Goal: Task Accomplishment & Management: Use online tool/utility

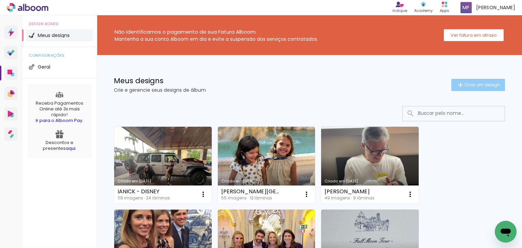
click at [469, 85] on span "Criar um design" at bounding box center [481, 85] width 35 height 4
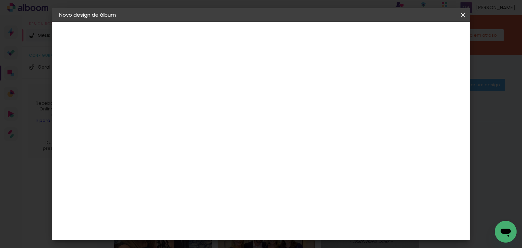
click at [170, 96] on input at bounding box center [170, 91] width 0 height 11
type input "LEILA - TOM 4 ANOS"
type paper-input "LEILA - TOM 4 ANOS"
click at [0, 0] on slot "Avançar" at bounding box center [0, 0] width 0 height 0
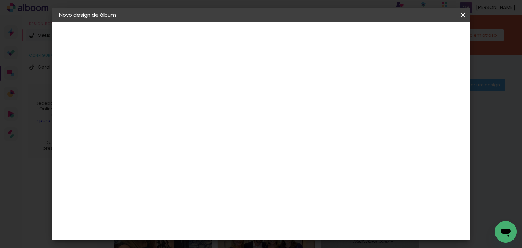
click at [196, 186] on paper-item "Go image" at bounding box center [187, 195] width 73 height 18
click at [297, 40] on paper-button "Avançar" at bounding box center [280, 36] width 33 height 12
click at [207, 120] on paper-input-container "Linha" at bounding box center [187, 118] width 39 height 17
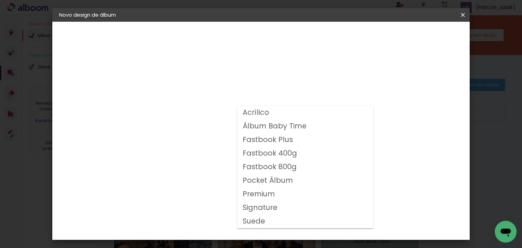
click at [0, 0] on slot "Fastbook 400g" at bounding box center [0, 0] width 0 height 0
type input "Fastbook 400g"
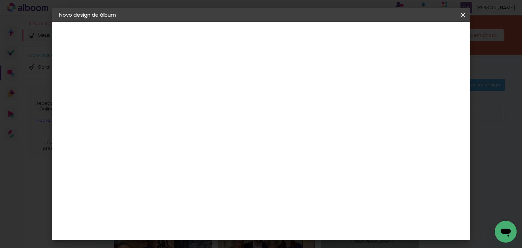
scroll to position [136, 0]
click at [216, 199] on span "25 × 25" at bounding box center [200, 208] width 32 height 18
click at [0, 0] on slot "Avançar" at bounding box center [0, 0] width 0 height 0
click at [0, 0] on slot "Mostrar sangria" at bounding box center [0, 0] width 0 height 0
type paper-checkbox "on"
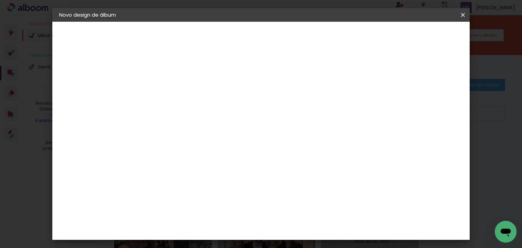
click at [363, 40] on paper-button "Iniciar design" at bounding box center [340, 36] width 44 height 12
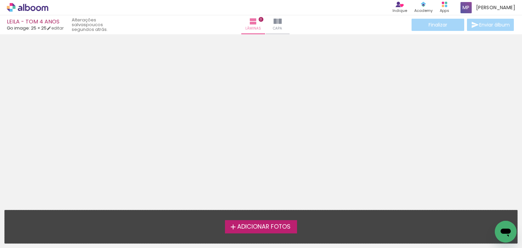
click at [256, 228] on span "Adicionar Fotos" at bounding box center [263, 227] width 53 height 6
click at [0, 0] on input "file" at bounding box center [0, 0] width 0 height 0
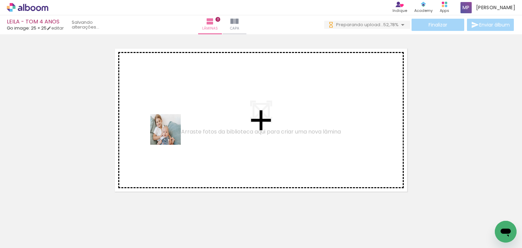
drag, startPoint x: 76, startPoint y: 220, endPoint x: 174, endPoint y: 131, distance: 131.9
click at [174, 131] on quentale-workspace at bounding box center [261, 124] width 522 height 248
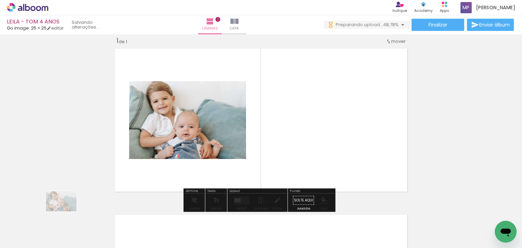
drag, startPoint x: 83, startPoint y: 228, endPoint x: 91, endPoint y: 213, distance: 17.2
click at [67, 214] on div at bounding box center [68, 225] width 34 height 22
drag, startPoint x: 111, startPoint y: 231, endPoint x: 207, endPoint y: 141, distance: 132.1
click at [206, 142] on quentale-workspace at bounding box center [261, 124] width 522 height 248
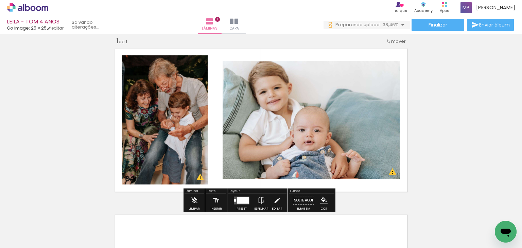
drag, startPoint x: 156, startPoint y: 226, endPoint x: 188, endPoint y: 165, distance: 69.7
click at [188, 165] on quentale-workspace at bounding box center [261, 124] width 522 height 248
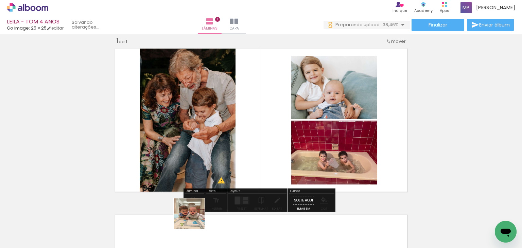
drag, startPoint x: 194, startPoint y: 219, endPoint x: 249, endPoint y: 151, distance: 87.1
click at [249, 151] on quentale-workspace at bounding box center [261, 124] width 522 height 248
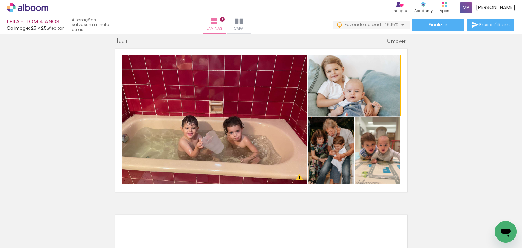
drag, startPoint x: 342, startPoint y: 91, endPoint x: 213, endPoint y: 132, distance: 136.0
click at [0, 0] on slot at bounding box center [0, 0] width 0 height 0
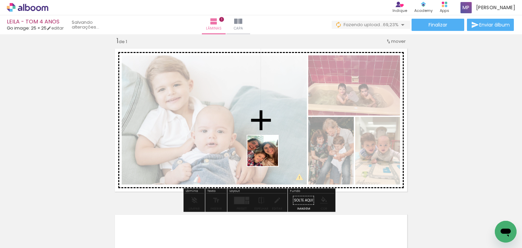
drag, startPoint x: 259, startPoint y: 169, endPoint x: 269, endPoint y: 152, distance: 19.0
click at [269, 152] on quentale-workspace at bounding box center [261, 124] width 522 height 248
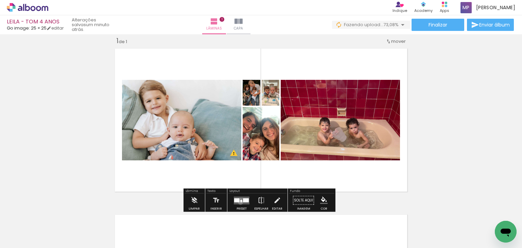
click at [239, 202] on quentale-layouter at bounding box center [242, 200] width 16 height 8
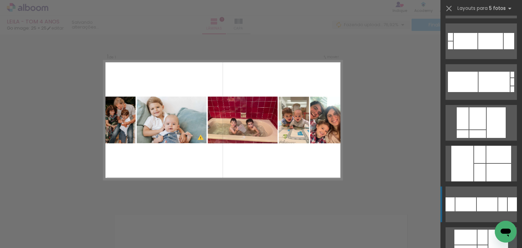
scroll to position [136, 0]
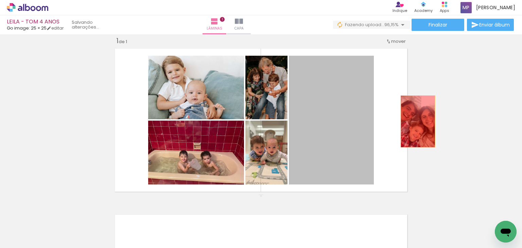
drag, startPoint x: 316, startPoint y: 141, endPoint x: 415, endPoint y: 121, distance: 101.2
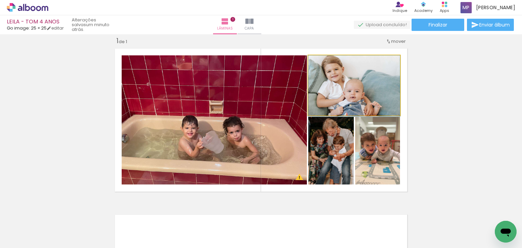
drag, startPoint x: 360, startPoint y: 85, endPoint x: 226, endPoint y: 128, distance: 140.6
click at [0, 0] on slot at bounding box center [0, 0] width 0 height 0
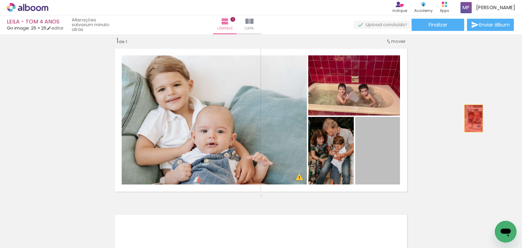
drag, startPoint x: 371, startPoint y: 153, endPoint x: 471, endPoint y: 118, distance: 105.3
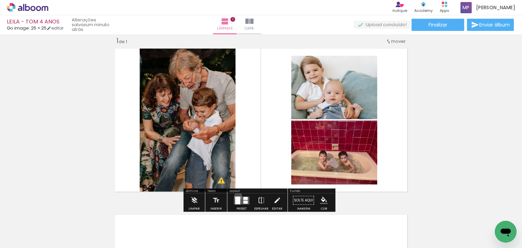
click at [236, 196] on div at bounding box center [241, 201] width 18 height 14
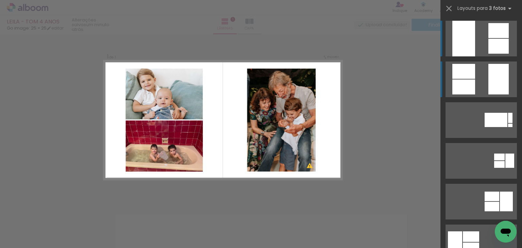
click at [488, 38] on div at bounding box center [498, 30] width 20 height 15
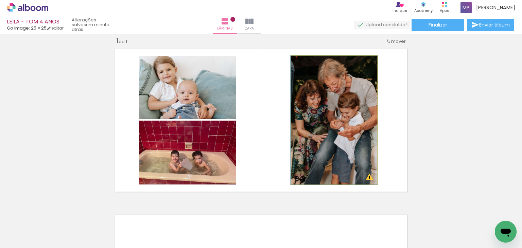
click at [341, 119] on quentale-photo at bounding box center [334, 120] width 86 height 129
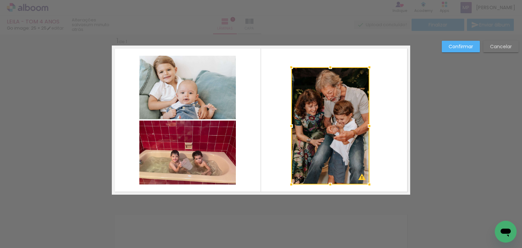
drag, startPoint x: 374, startPoint y: 57, endPoint x: 367, endPoint y: 69, distance: 13.9
click at [367, 69] on div at bounding box center [369, 67] width 14 height 14
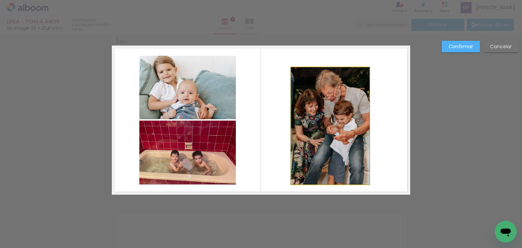
click at [327, 130] on quentale-photo at bounding box center [330, 125] width 78 height 117
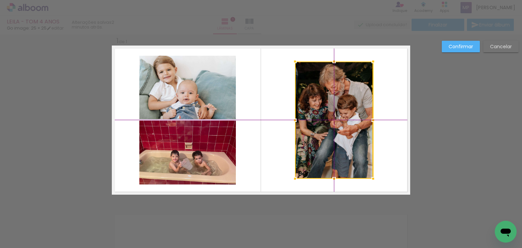
drag, startPoint x: 331, startPoint y: 120, endPoint x: 332, endPoint y: 110, distance: 9.9
click at [332, 110] on div at bounding box center [334, 119] width 78 height 117
click at [0, 0] on slot "Confirmar" at bounding box center [0, 0] width 0 height 0
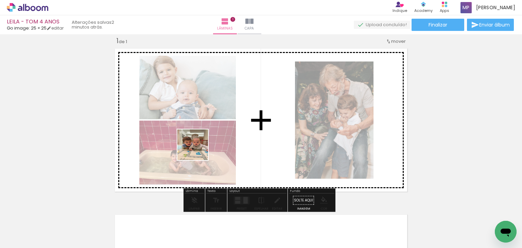
drag, startPoint x: 187, startPoint y: 231, endPoint x: 198, endPoint y: 149, distance: 82.8
click at [198, 149] on quentale-workspace at bounding box center [261, 124] width 522 height 248
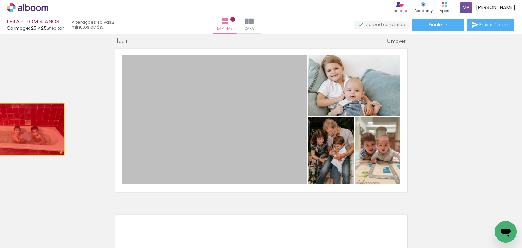
drag, startPoint x: 252, startPoint y: 139, endPoint x: 30, endPoint y: 132, distance: 221.9
click at [0, 129] on div "Inserir lâmina 1 de 1 O Designbox precisará aumentar a sua imagem em 182% para …" at bounding box center [261, 194] width 522 height 332
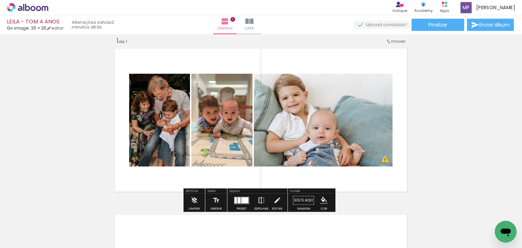
click at [259, 202] on iron-icon at bounding box center [260, 201] width 7 height 14
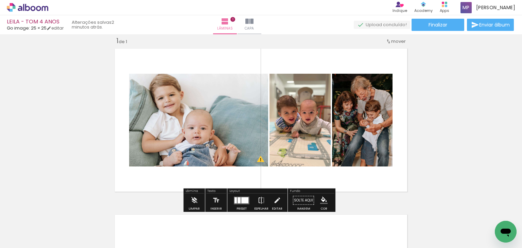
click at [243, 199] on div at bounding box center [244, 200] width 7 height 6
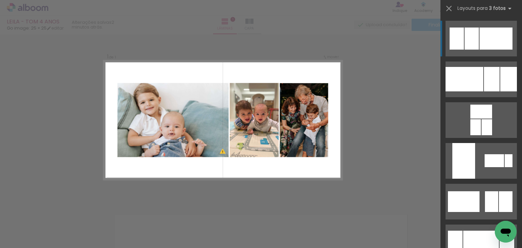
click at [272, 173] on quentale-layouter at bounding box center [223, 119] width 238 height 119
click at [350, 86] on div "Confirmar Cancelar" at bounding box center [261, 200] width 522 height 348
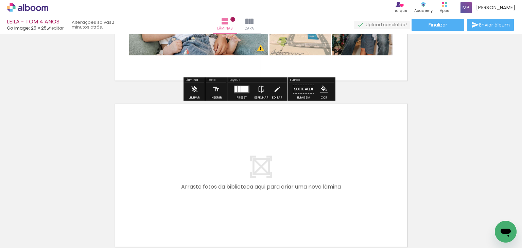
scroll to position [144, 0]
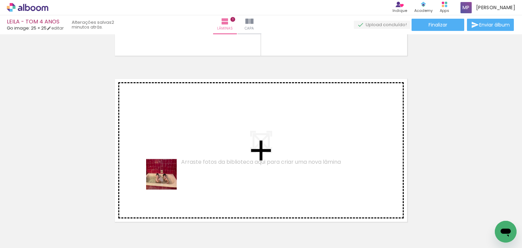
drag, startPoint x: 148, startPoint y: 230, endPoint x: 174, endPoint y: 164, distance: 71.2
click at [174, 164] on quentale-workspace at bounding box center [261, 124] width 522 height 248
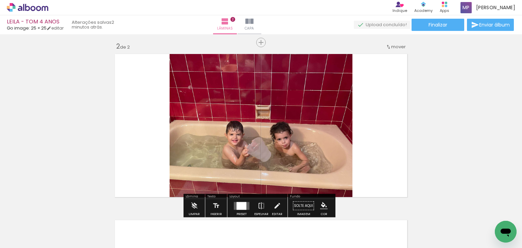
scroll to position [175, 0]
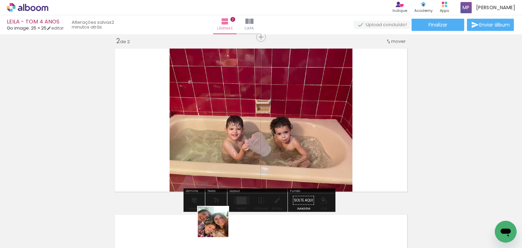
drag, startPoint x: 217, startPoint y: 237, endPoint x: 228, endPoint y: 165, distance: 72.8
click at [228, 166] on quentale-workspace at bounding box center [261, 124] width 522 height 248
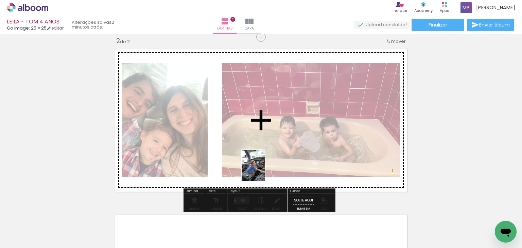
drag, startPoint x: 265, startPoint y: 228, endPoint x: 262, endPoint y: 170, distance: 57.8
click at [262, 170] on quentale-workspace at bounding box center [261, 124] width 522 height 248
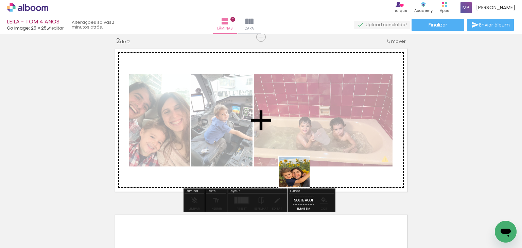
drag, startPoint x: 299, startPoint y: 209, endPoint x: 299, endPoint y: 171, distance: 38.4
click at [299, 171] on quentale-workspace at bounding box center [261, 124] width 522 height 248
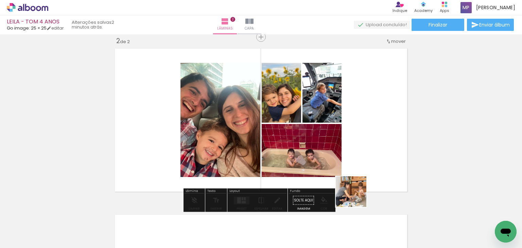
drag, startPoint x: 345, startPoint y: 231, endPoint x: 375, endPoint y: 176, distance: 63.2
click at [375, 176] on quentale-workspace at bounding box center [261, 124] width 522 height 248
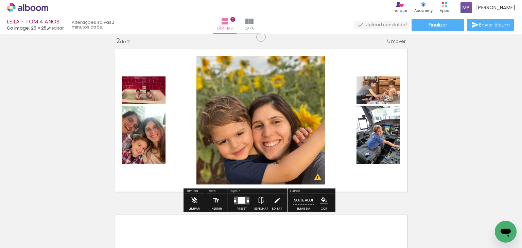
click at [247, 201] on quentale-layouter at bounding box center [242, 200] width 16 height 8
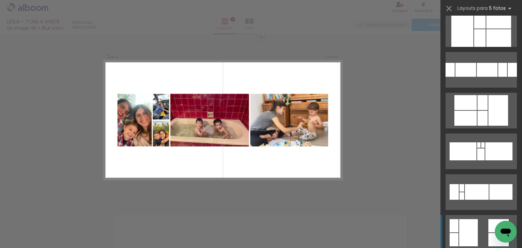
scroll to position [340, 0]
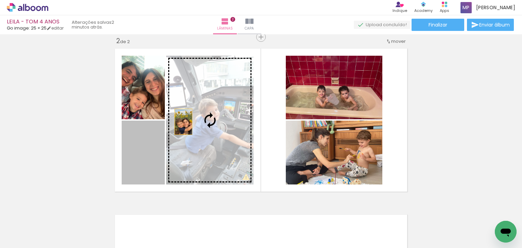
drag, startPoint x: 139, startPoint y: 162, endPoint x: 181, endPoint y: 122, distance: 58.1
click at [0, 0] on slot at bounding box center [0, 0] width 0 height 0
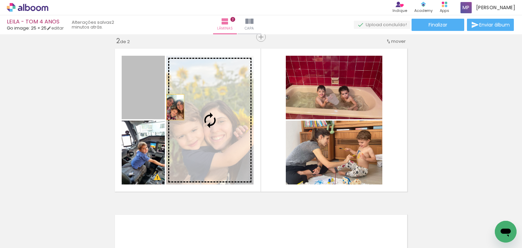
drag, startPoint x: 141, startPoint y: 97, endPoint x: 188, endPoint y: 107, distance: 48.4
click at [0, 0] on slot at bounding box center [0, 0] width 0 height 0
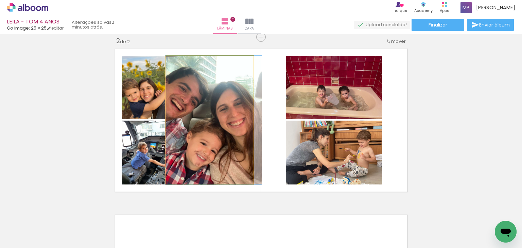
drag, startPoint x: 218, startPoint y: 125, endPoint x: 221, endPoint y: 124, distance: 4.0
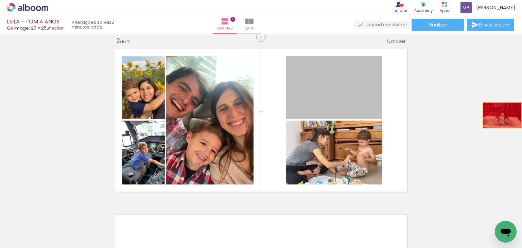
drag, startPoint x: 365, startPoint y: 105, endPoint x: 499, endPoint y: 115, distance: 134.2
click at [499, 115] on div "Inserir lâmina 1 de 2 Inserir lâmina 2 de 2 O Designbox precisará aumentar a su…" at bounding box center [261, 111] width 522 height 498
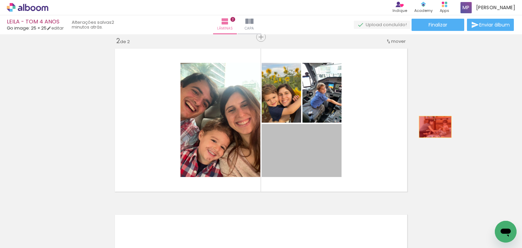
drag, startPoint x: 299, startPoint y: 148, endPoint x: 435, endPoint y: 126, distance: 137.6
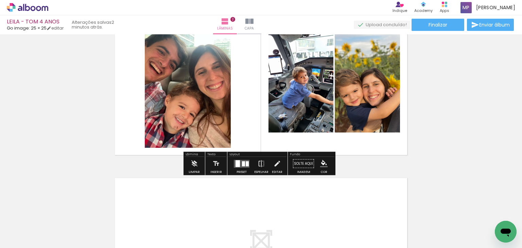
scroll to position [276, 0]
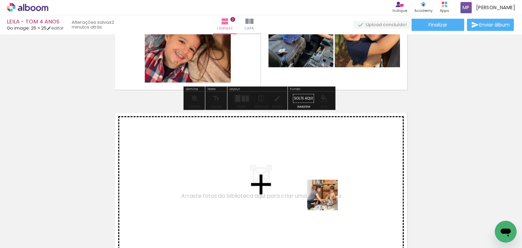
drag, startPoint x: 331, startPoint y: 209, endPoint x: 248, endPoint y: 162, distance: 95.1
click at [248, 162] on quentale-workspace at bounding box center [261, 124] width 522 height 248
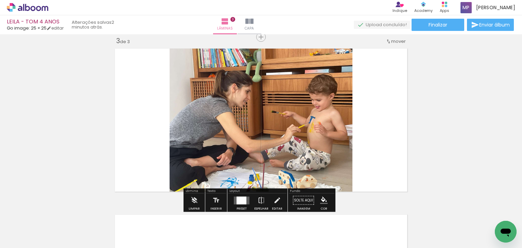
scroll to position [341, 0]
drag, startPoint x: 148, startPoint y: 227, endPoint x: 160, endPoint y: 169, distance: 58.5
click at [159, 171] on quentale-workspace at bounding box center [261, 124] width 522 height 248
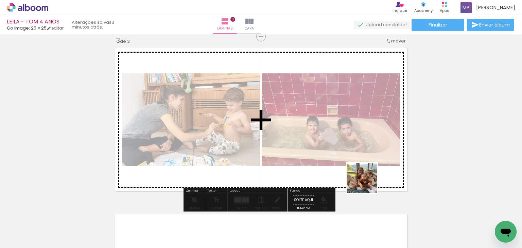
drag, startPoint x: 367, startPoint y: 183, endPoint x: 364, endPoint y: 170, distance: 13.5
click at [364, 171] on quentale-workspace at bounding box center [261, 124] width 522 height 248
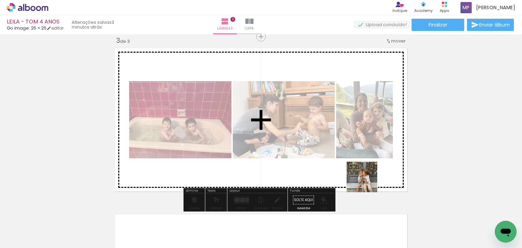
drag, startPoint x: 410, startPoint y: 230, endPoint x: 367, endPoint y: 182, distance: 64.4
click at [367, 182] on quentale-workspace at bounding box center [261, 124] width 522 height 248
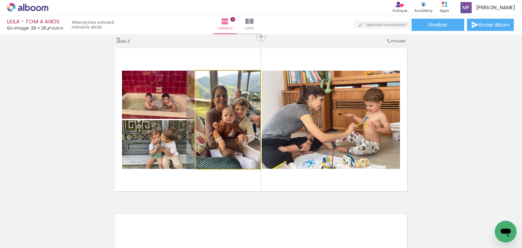
drag, startPoint x: 240, startPoint y: 137, endPoint x: 233, endPoint y: 136, distance: 7.8
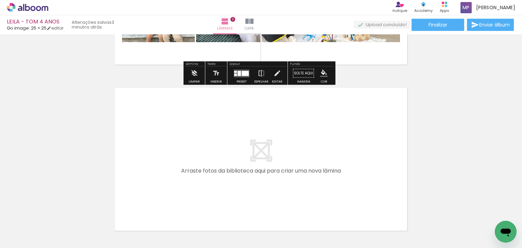
scroll to position [477, 0]
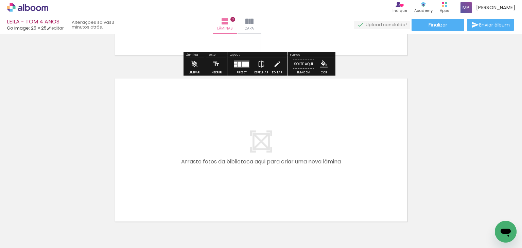
click at [32, 228] on input "Todas as fotos" at bounding box center [19, 227] width 26 height 6
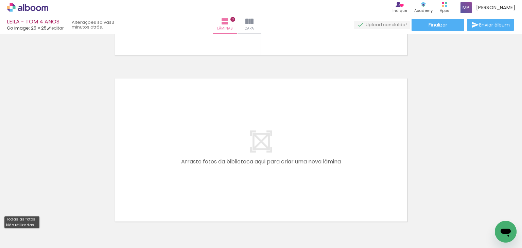
click at [34, 224] on paper-item "Não utilizadas" at bounding box center [21, 225] width 35 height 6
type input "Não utilizadas"
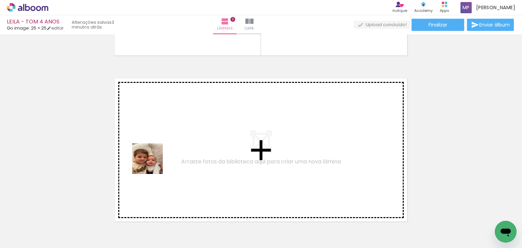
drag, startPoint x: 80, startPoint y: 232, endPoint x: 159, endPoint y: 158, distance: 107.9
click at [159, 158] on quentale-workspace at bounding box center [261, 124] width 522 height 248
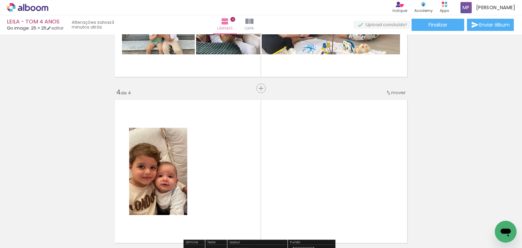
scroll to position [541, 0]
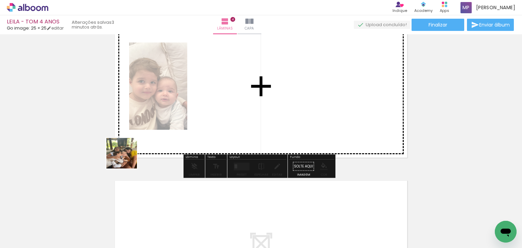
drag, startPoint x: 127, startPoint y: 158, endPoint x: 179, endPoint y: 108, distance: 72.5
click at [173, 113] on quentale-workspace at bounding box center [261, 124] width 522 height 248
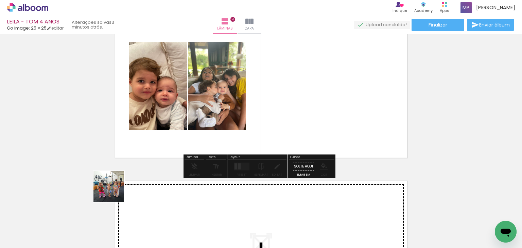
drag, startPoint x: 62, startPoint y: 234, endPoint x: 238, endPoint y: 114, distance: 212.1
click at [238, 114] on quentale-workspace at bounding box center [261, 124] width 522 height 248
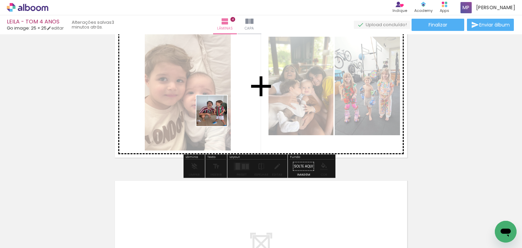
drag, startPoint x: 78, startPoint y: 228, endPoint x: 217, endPoint y: 114, distance: 179.3
click at [217, 113] on quentale-workspace at bounding box center [261, 124] width 522 height 248
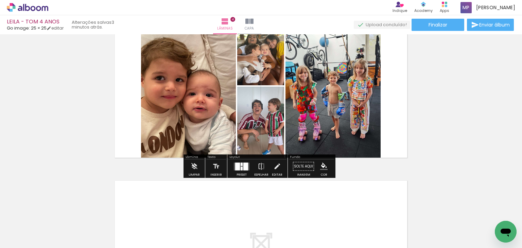
click at [238, 169] on quentale-layouter at bounding box center [242, 166] width 16 height 8
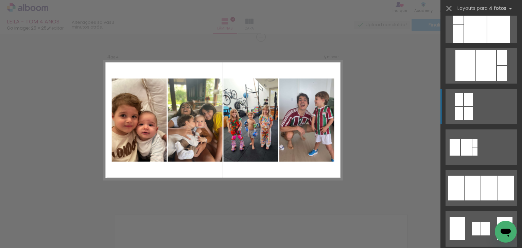
scroll to position [374, 0]
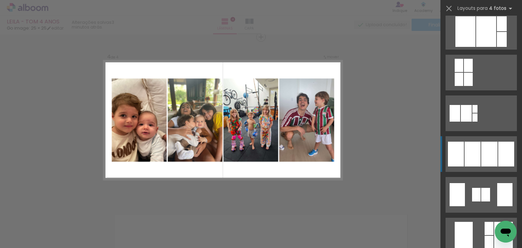
click at [482, 188] on div at bounding box center [485, 195] width 9 height 14
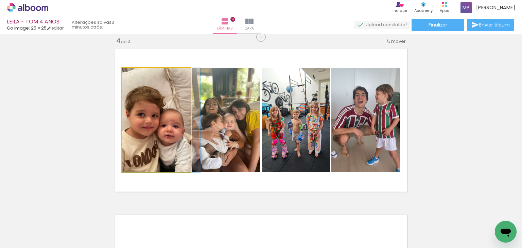
drag, startPoint x: 132, startPoint y: 119, endPoint x: 137, endPoint y: 117, distance: 5.6
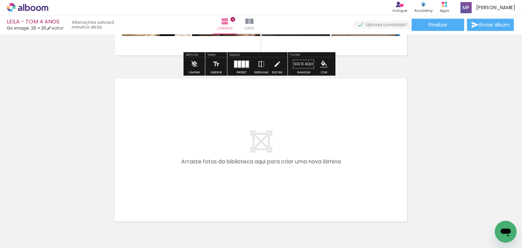
scroll to position [676, 0]
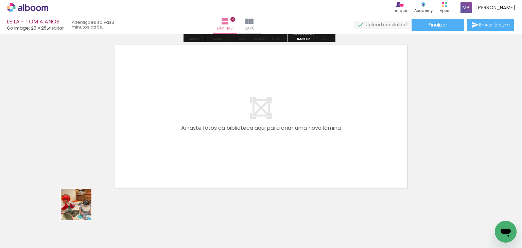
drag, startPoint x: 81, startPoint y: 210, endPoint x: 150, endPoint y: 140, distance: 98.2
click at [150, 140] on quentale-workspace at bounding box center [261, 124] width 522 height 248
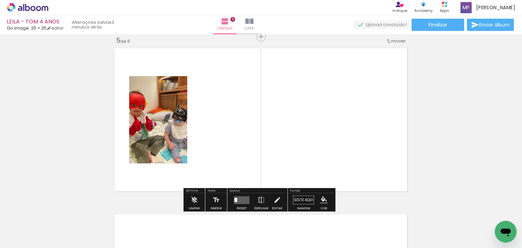
scroll to position [673, 0]
drag, startPoint x: 65, startPoint y: 220, endPoint x: 184, endPoint y: 113, distance: 159.9
click at [184, 113] on quentale-workspace at bounding box center [261, 124] width 522 height 248
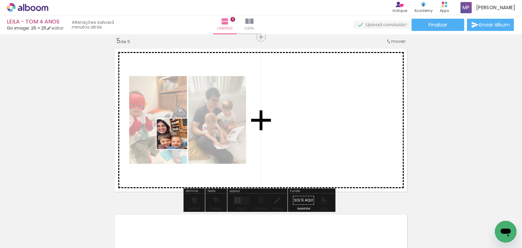
drag, startPoint x: 80, startPoint y: 232, endPoint x: 194, endPoint y: 130, distance: 152.5
click at [194, 130] on quentale-workspace at bounding box center [261, 124] width 522 height 248
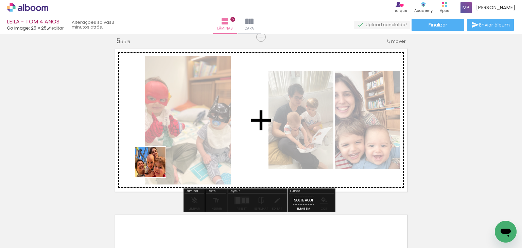
drag, startPoint x: 155, startPoint y: 169, endPoint x: 164, endPoint y: 161, distance: 12.5
click at [161, 163] on quentale-workspace at bounding box center [261, 124] width 522 height 248
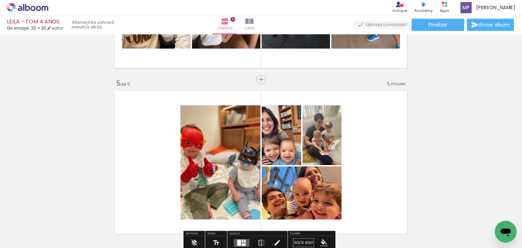
scroll to position [571, 0]
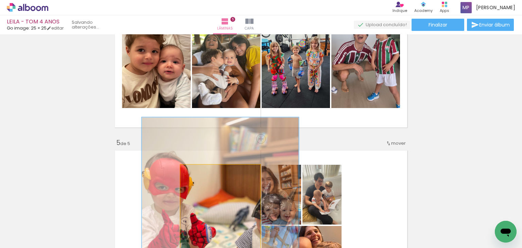
drag, startPoint x: 216, startPoint y: 174, endPoint x: 217, endPoint y: 101, distance: 73.0
type paper-slider "188"
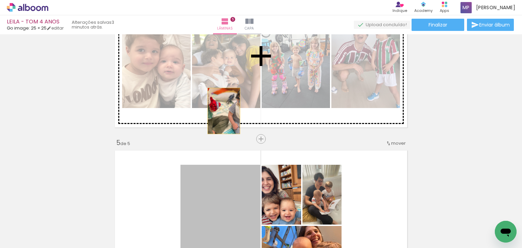
drag, startPoint x: 223, startPoint y: 190, endPoint x: 221, endPoint y: 111, distance: 79.8
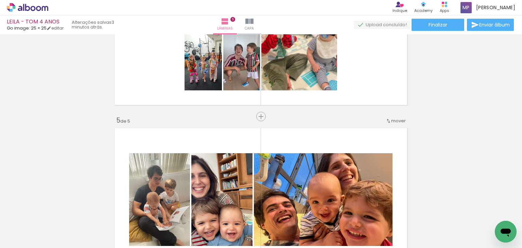
scroll to position [605, 0]
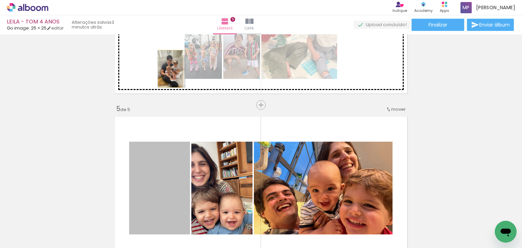
drag, startPoint x: 159, startPoint y: 178, endPoint x: 168, endPoint y: 69, distance: 110.0
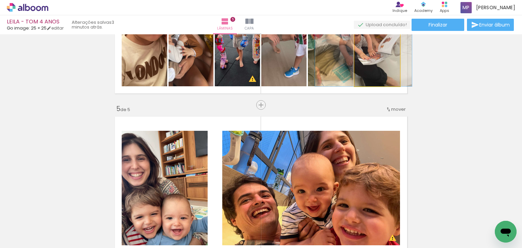
drag, startPoint x: 376, startPoint y: 73, endPoint x: 362, endPoint y: 74, distance: 13.6
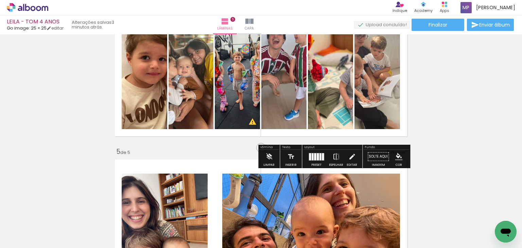
scroll to position [537, 0]
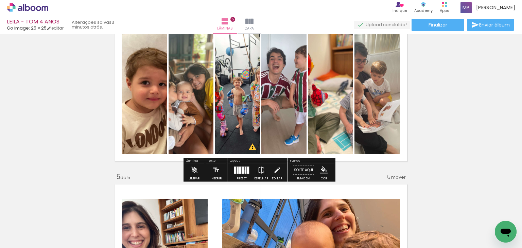
drag, startPoint x: 242, startPoint y: 171, endPoint x: 307, endPoint y: 156, distance: 66.9
click at [242, 171] on div at bounding box center [243, 169] width 2 height 7
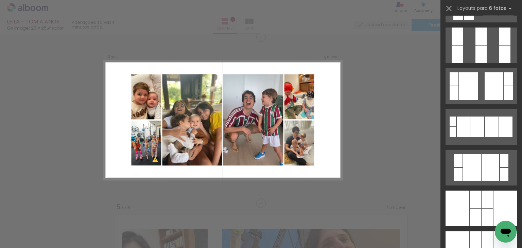
scroll to position [713, 0]
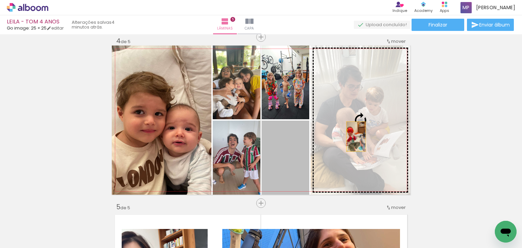
drag, startPoint x: 290, startPoint y: 169, endPoint x: 353, endPoint y: 136, distance: 71.4
click at [0, 0] on slot at bounding box center [0, 0] width 0 height 0
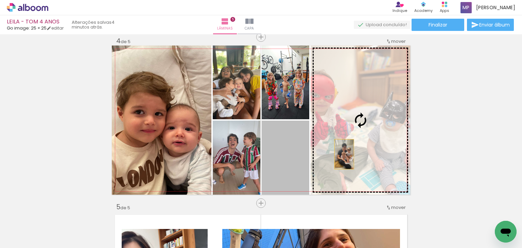
drag, startPoint x: 284, startPoint y: 170, endPoint x: 341, endPoint y: 154, distance: 60.0
click at [0, 0] on slot at bounding box center [0, 0] width 0 height 0
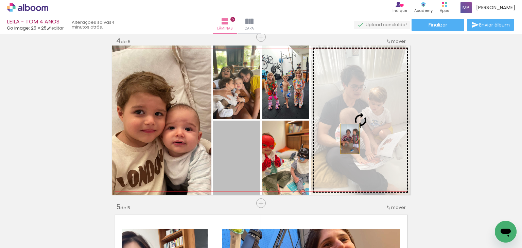
drag, startPoint x: 250, startPoint y: 161, endPoint x: 347, endPoint y: 139, distance: 99.7
click at [0, 0] on slot at bounding box center [0, 0] width 0 height 0
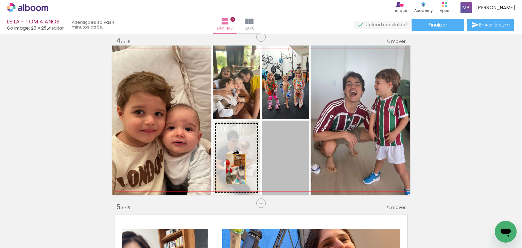
drag, startPoint x: 288, startPoint y: 169, endPoint x: 233, endPoint y: 169, distance: 55.4
click at [0, 0] on slot at bounding box center [0, 0] width 0 height 0
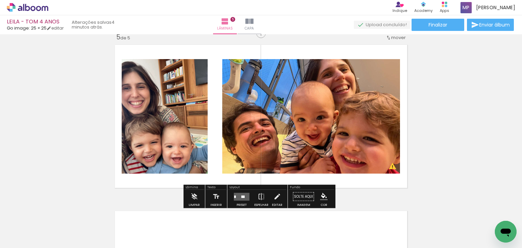
scroll to position [710, 0]
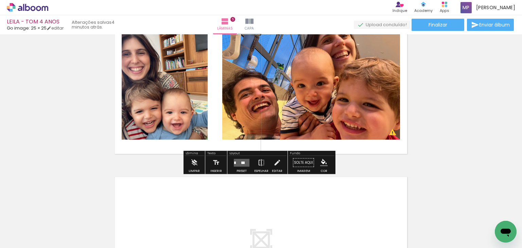
click at [234, 163] on div at bounding box center [235, 162] width 2 height 2
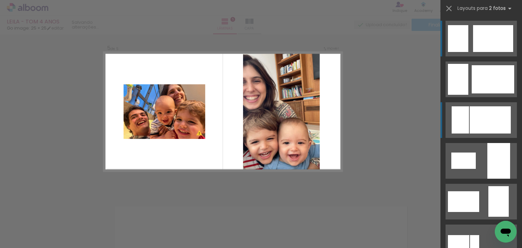
scroll to position [673, 0]
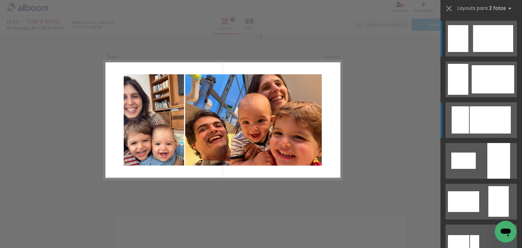
click at [471, 93] on div at bounding box center [492, 79] width 42 height 28
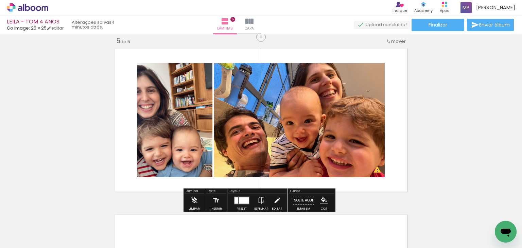
click at [284, 131] on quentale-photo at bounding box center [299, 120] width 171 height 114
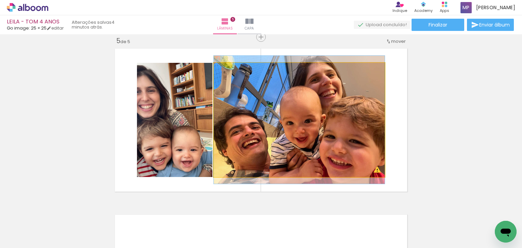
click at [284, 131] on quentale-photo at bounding box center [299, 120] width 171 height 114
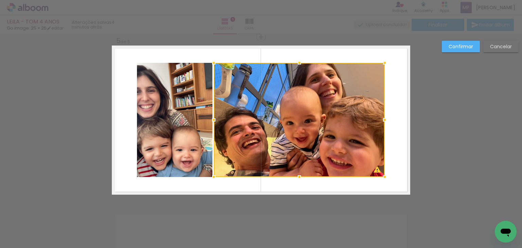
click at [161, 102] on quentale-photo at bounding box center [174, 120] width 75 height 114
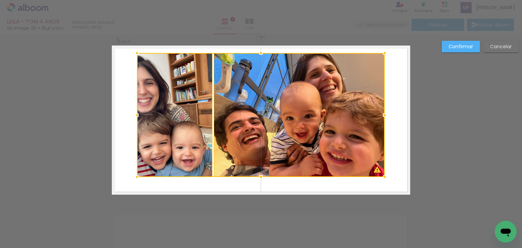
drag, startPoint x: 259, startPoint y: 63, endPoint x: 258, endPoint y: 57, distance: 5.5
click at [258, 57] on div at bounding box center [261, 53] width 14 height 14
click at [172, 119] on quentale-photo at bounding box center [174, 115] width 75 height 124
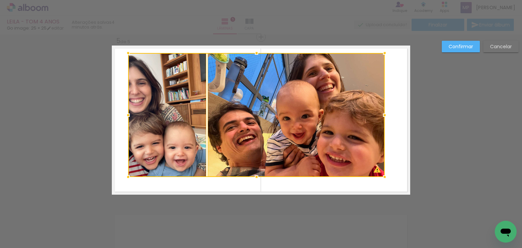
drag, startPoint x: 134, startPoint y: 113, endPoint x: 126, endPoint y: 116, distance: 9.3
click at [126, 116] on div at bounding box center [128, 115] width 14 height 14
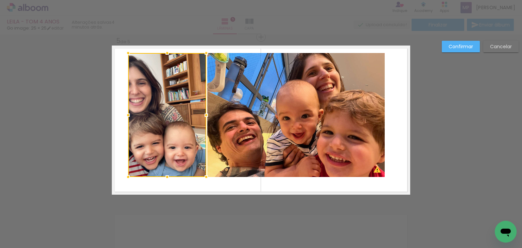
click at [395, 100] on quentale-layouter at bounding box center [261, 120] width 298 height 149
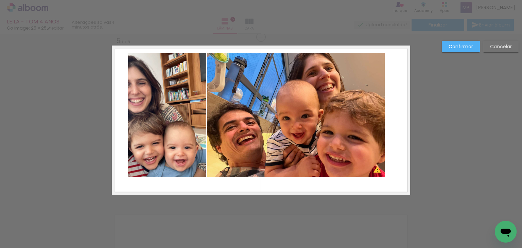
click at [152, 116] on quentale-photo at bounding box center [167, 115] width 78 height 124
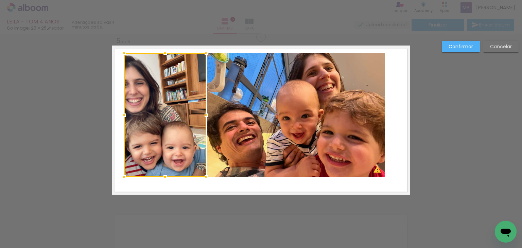
drag, startPoint x: 125, startPoint y: 113, endPoint x: 121, endPoint y: 115, distance: 4.4
click at [121, 115] on div at bounding box center [124, 115] width 14 height 14
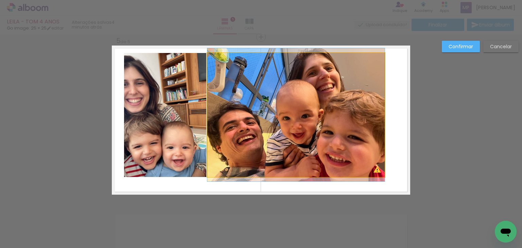
click at [253, 114] on quentale-photo at bounding box center [295, 115] width 177 height 124
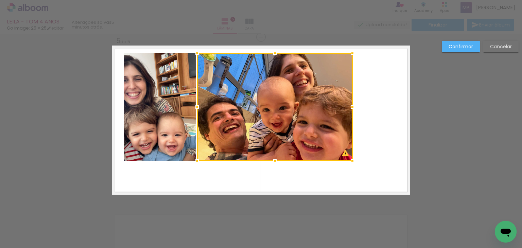
click at [182, 91] on quentale-photo at bounding box center [160, 107] width 72 height 108
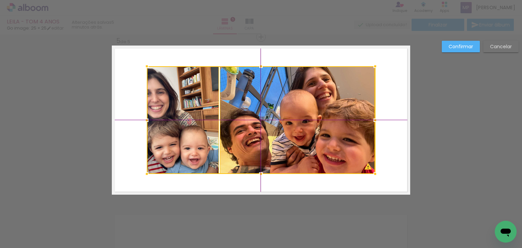
drag, startPoint x: 270, startPoint y: 89, endPoint x: 287, endPoint y: 93, distance: 18.2
click at [287, 93] on div at bounding box center [261, 120] width 228 height 108
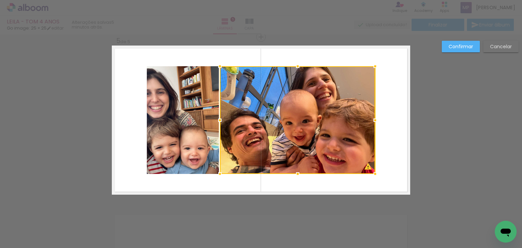
click at [388, 106] on quentale-layouter at bounding box center [261, 120] width 298 height 149
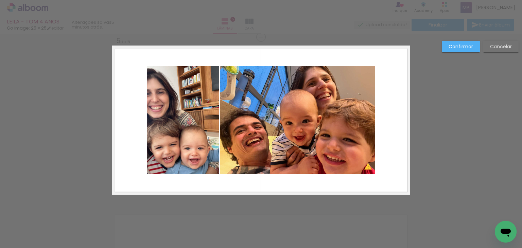
click at [0, 0] on slot "Confirmar" at bounding box center [0, 0] width 0 height 0
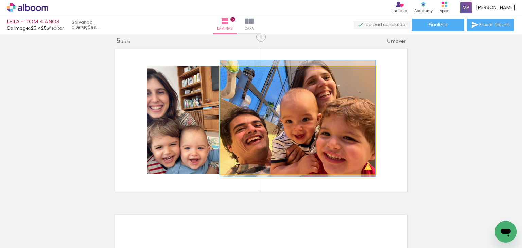
drag, startPoint x: 280, startPoint y: 139, endPoint x: 275, endPoint y: 137, distance: 5.4
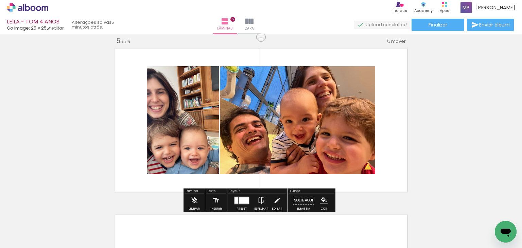
click at [259, 202] on iron-icon at bounding box center [260, 201] width 7 height 14
click at [260, 199] on iron-icon at bounding box center [260, 201] width 7 height 14
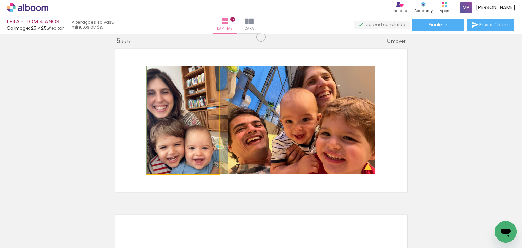
click at [180, 124] on quentale-photo at bounding box center [183, 120] width 72 height 108
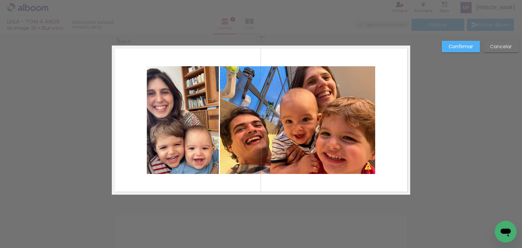
click at [195, 121] on quentale-photo at bounding box center [183, 120] width 72 height 108
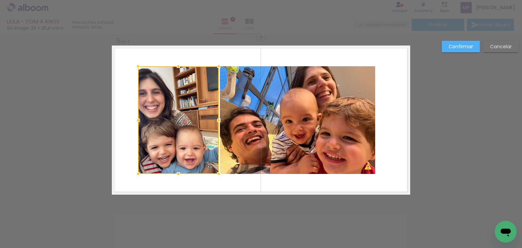
drag, startPoint x: 145, startPoint y: 122, endPoint x: 141, endPoint y: 124, distance: 4.1
click at [141, 124] on div at bounding box center [138, 120] width 14 height 14
click at [0, 0] on slot "Cancelar" at bounding box center [0, 0] width 0 height 0
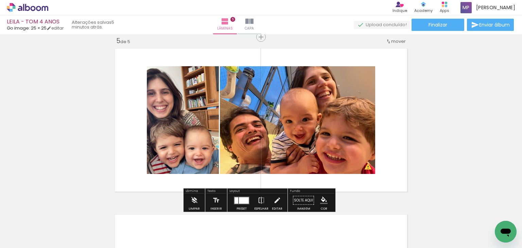
click at [240, 201] on div at bounding box center [244, 200] width 10 height 6
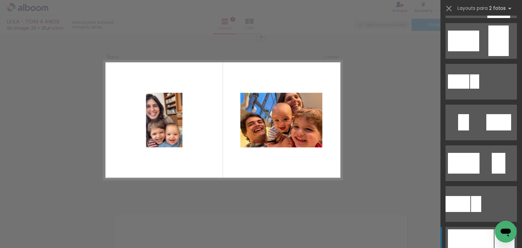
scroll to position [217, 0]
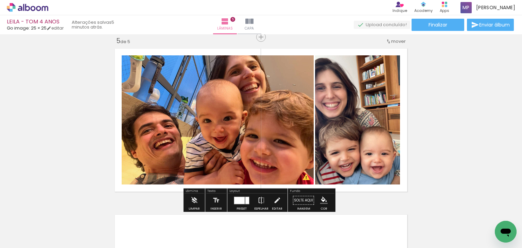
click at [237, 196] on quentale-layouter at bounding box center [242, 200] width 16 height 8
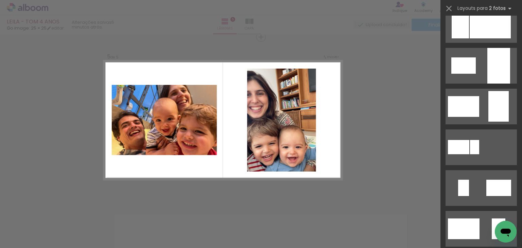
scroll to position [0, 0]
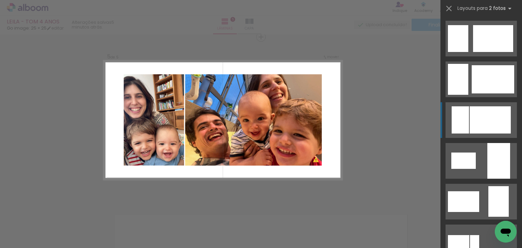
click at [486, 93] on div at bounding box center [492, 79] width 42 height 28
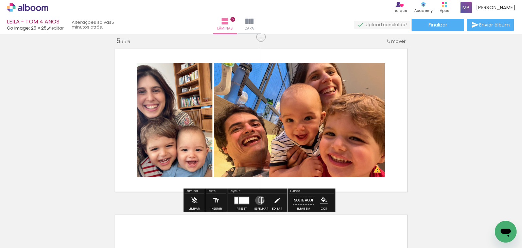
click at [258, 200] on iron-icon at bounding box center [260, 201] width 7 height 14
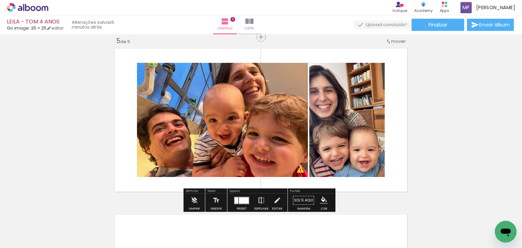
click at [258, 200] on iron-icon at bounding box center [260, 201] width 7 height 14
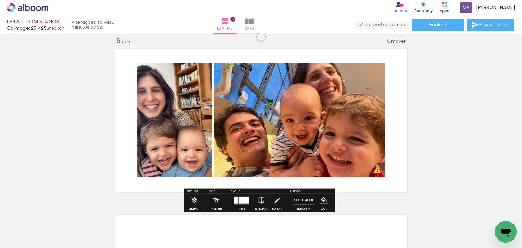
click at [258, 139] on quentale-photo at bounding box center [299, 120] width 171 height 114
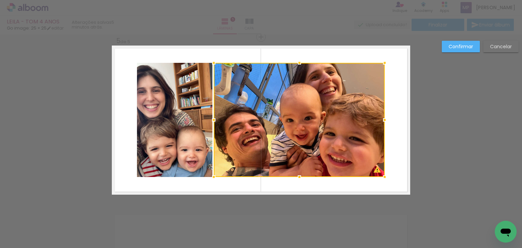
click at [169, 117] on quentale-photo at bounding box center [174, 120] width 75 height 114
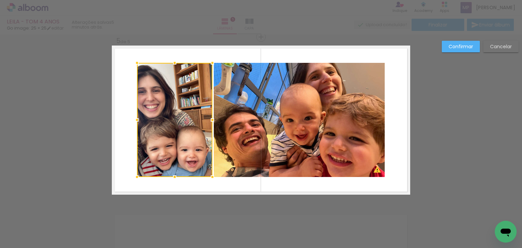
click at [169, 117] on div at bounding box center [174, 120] width 75 height 114
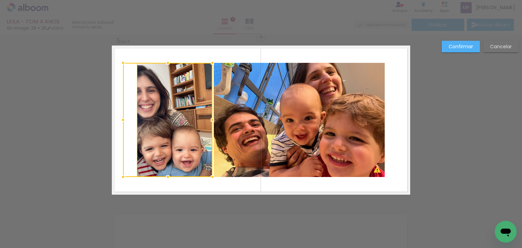
drag, startPoint x: 134, startPoint y: 119, endPoint x: 120, endPoint y: 124, distance: 14.7
click at [120, 124] on div at bounding box center [123, 120] width 14 height 14
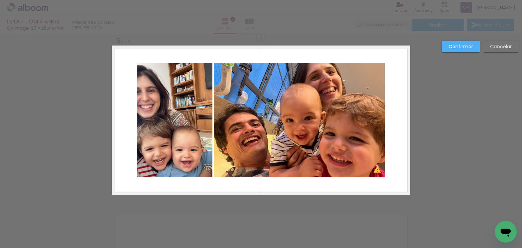
click at [156, 123] on quentale-photo at bounding box center [174, 120] width 75 height 114
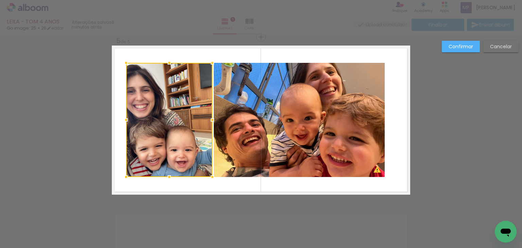
drag, startPoint x: 132, startPoint y: 117, endPoint x: 122, endPoint y: 125, distance: 13.4
click at [122, 125] on div at bounding box center [126, 120] width 14 height 14
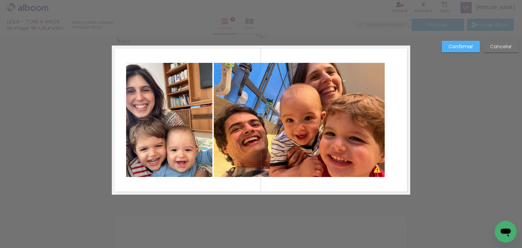
click at [163, 110] on quentale-photo at bounding box center [169, 120] width 86 height 114
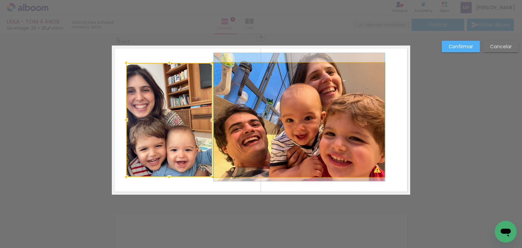
click at [289, 107] on quentale-photo at bounding box center [299, 120] width 171 height 114
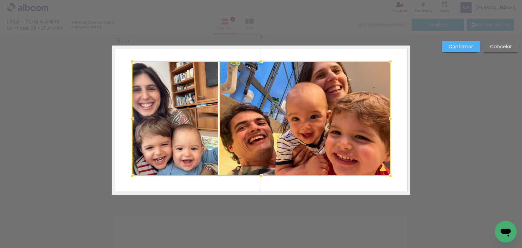
drag, startPoint x: 326, startPoint y: 117, endPoint x: 331, endPoint y: 116, distance: 5.1
click at [331, 116] on div at bounding box center [261, 118] width 258 height 114
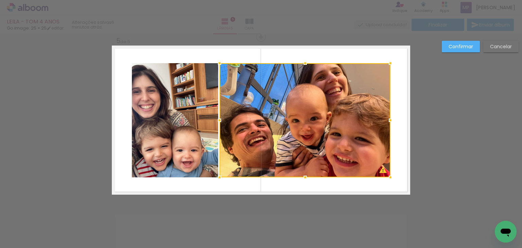
click at [0, 0] on slot "Cancelar" at bounding box center [0, 0] width 0 height 0
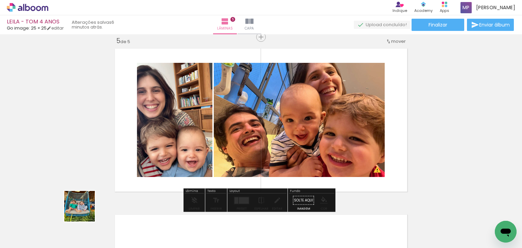
drag, startPoint x: 79, startPoint y: 229, endPoint x: 155, endPoint y: 147, distance: 111.0
click at [155, 147] on quentale-workspace at bounding box center [261, 124] width 522 height 248
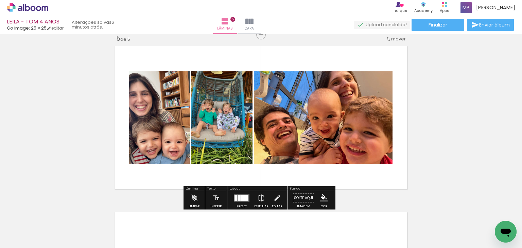
scroll to position [673, 0]
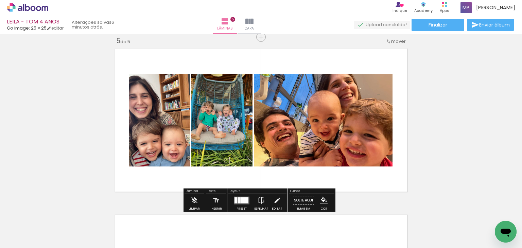
click at [259, 201] on iron-icon at bounding box center [260, 201] width 7 height 14
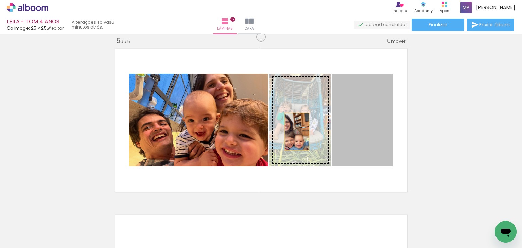
drag, startPoint x: 351, startPoint y: 132, endPoint x: 294, endPoint y: 131, distance: 56.7
click at [0, 0] on slot at bounding box center [0, 0] width 0 height 0
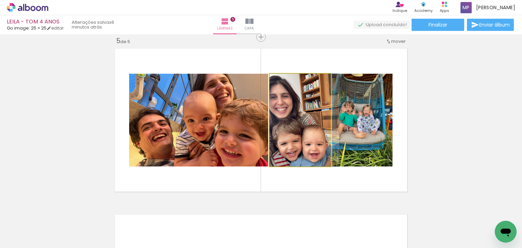
drag, startPoint x: 299, startPoint y: 138, endPoint x: 307, endPoint y: 136, distance: 7.9
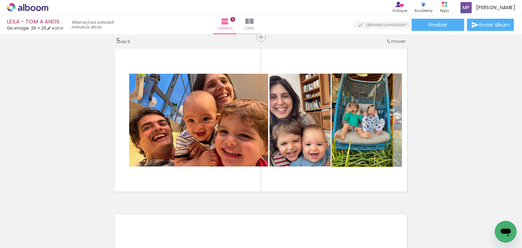
drag, startPoint x: 367, startPoint y: 131, endPoint x: 374, endPoint y: 129, distance: 7.1
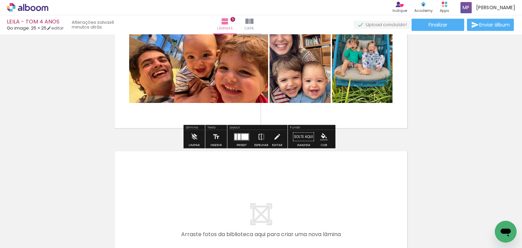
scroll to position [741, 0]
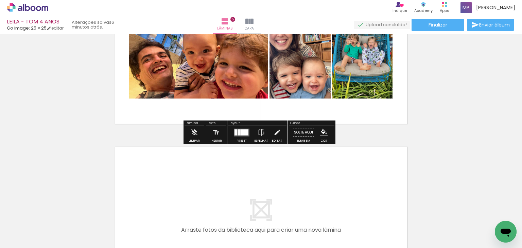
drag, startPoint x: 76, startPoint y: 224, endPoint x: 118, endPoint y: 186, distance: 56.5
click at [118, 186] on quentale-workspace at bounding box center [261, 124] width 522 height 248
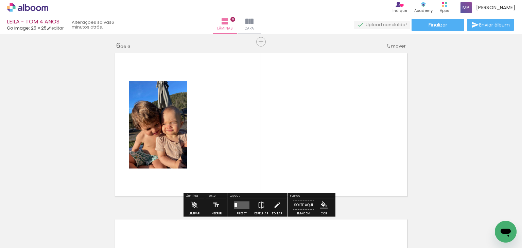
scroll to position [839, 0]
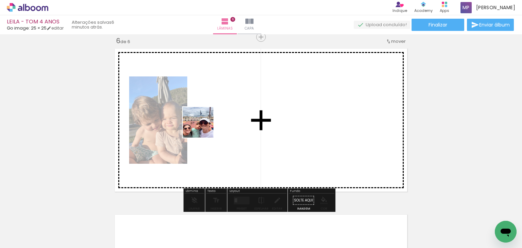
drag, startPoint x: 81, startPoint y: 228, endPoint x: 203, endPoint y: 127, distance: 158.0
click at [203, 127] on quentale-workspace at bounding box center [261, 124] width 522 height 248
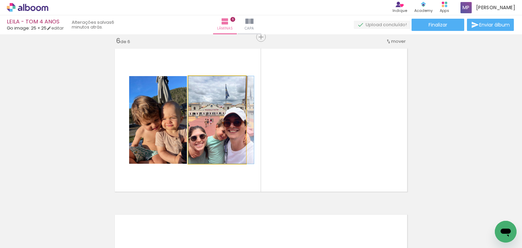
drag, startPoint x: 220, startPoint y: 139, endPoint x: 228, endPoint y: 137, distance: 8.3
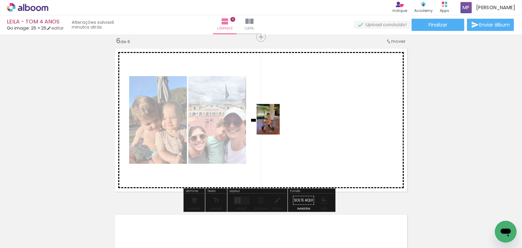
drag, startPoint x: 80, startPoint y: 233, endPoint x: 277, endPoint y: 124, distance: 224.8
click at [277, 124] on quentale-workspace at bounding box center [261, 124] width 522 height 248
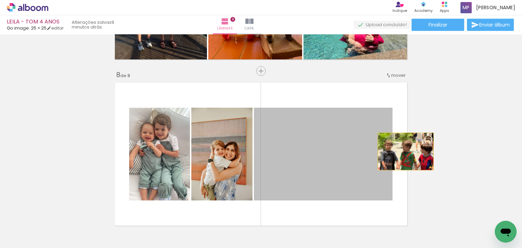
scroll to position [272, 0]
click at [403, 151] on quentale-layouter at bounding box center [261, 153] width 298 height 149
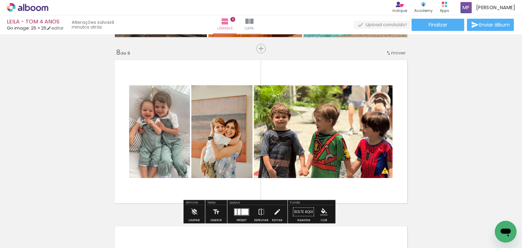
scroll to position [1171, 0]
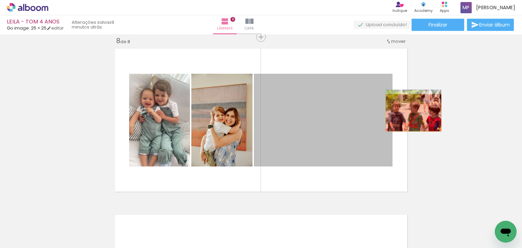
drag, startPoint x: 320, startPoint y: 129, endPoint x: 411, endPoint y: 112, distance: 91.9
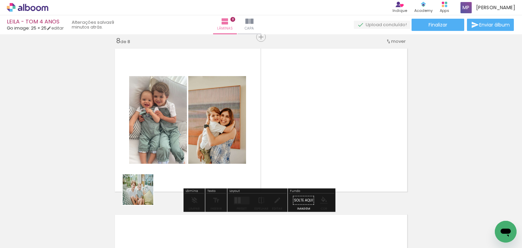
drag, startPoint x: 119, startPoint y: 226, endPoint x: 200, endPoint y: 150, distance: 111.7
click at [200, 150] on quentale-workspace at bounding box center [261, 124] width 522 height 248
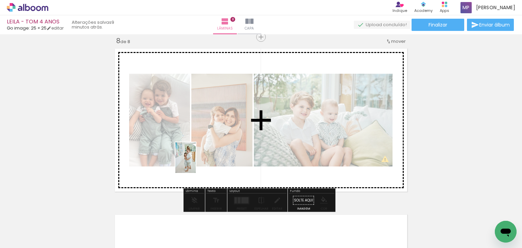
drag, startPoint x: 111, startPoint y: 238, endPoint x: 196, endPoint y: 163, distance: 112.8
click at [196, 163] on quentale-workspace at bounding box center [261, 124] width 522 height 248
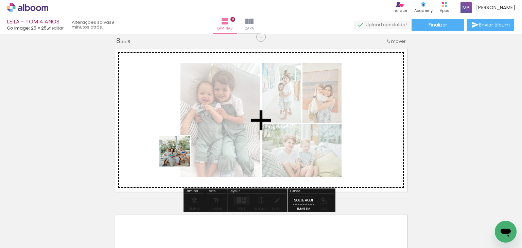
drag, startPoint x: 110, startPoint y: 231, endPoint x: 183, endPoint y: 150, distance: 109.2
click at [183, 150] on quentale-workspace at bounding box center [261, 124] width 522 height 248
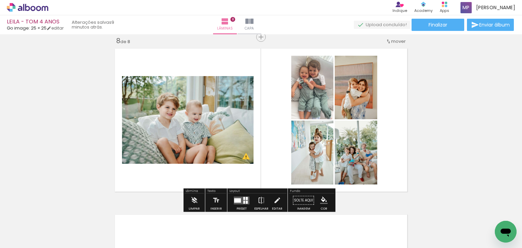
click at [246, 198] on div at bounding box center [247, 198] width 2 height 3
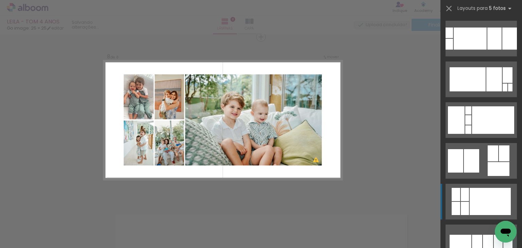
scroll to position [306, 0]
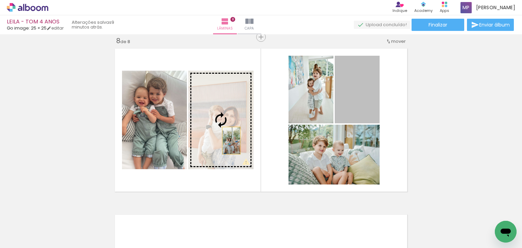
drag, startPoint x: 366, startPoint y: 97, endPoint x: 229, endPoint y: 140, distance: 144.2
click at [0, 0] on slot at bounding box center [0, 0] width 0 height 0
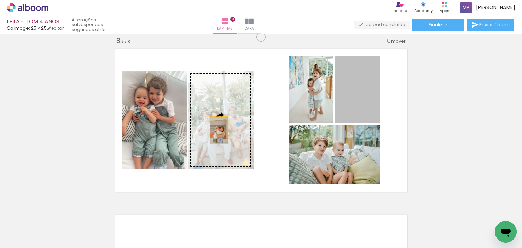
drag, startPoint x: 364, startPoint y: 97, endPoint x: 216, endPoint y: 130, distance: 151.7
click at [0, 0] on slot at bounding box center [0, 0] width 0 height 0
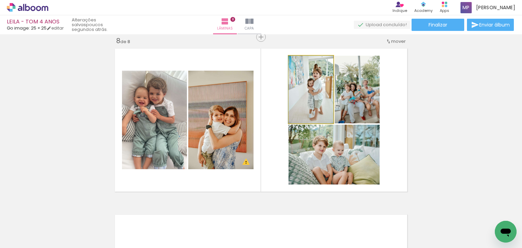
drag, startPoint x: 323, startPoint y: 105, endPoint x: 317, endPoint y: 108, distance: 6.1
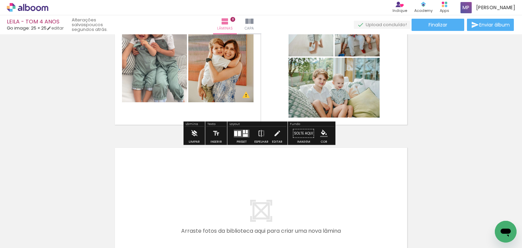
scroll to position [1205, 0]
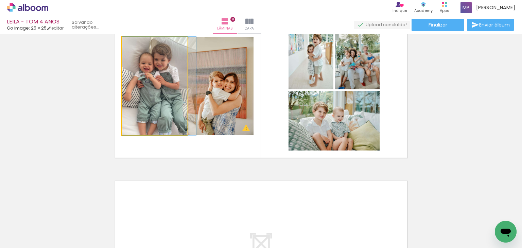
drag, startPoint x: 135, startPoint y: 97, endPoint x: 141, endPoint y: 94, distance: 6.1
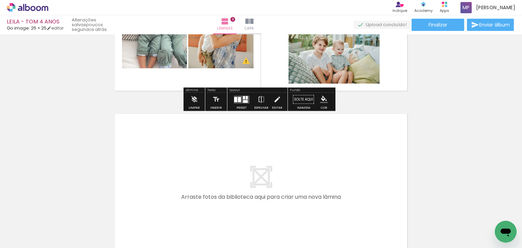
scroll to position [1273, 0]
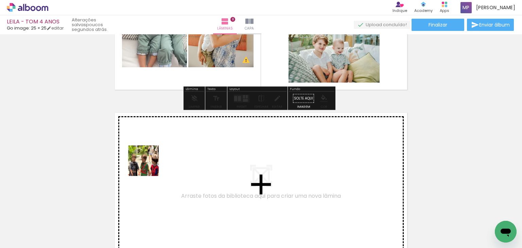
drag, startPoint x: 79, startPoint y: 224, endPoint x: 148, endPoint y: 166, distance: 91.1
click at [148, 166] on quentale-workspace at bounding box center [261, 124] width 522 height 248
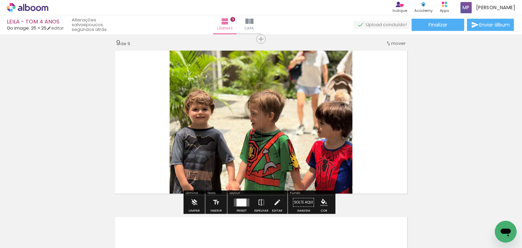
scroll to position [1337, 0]
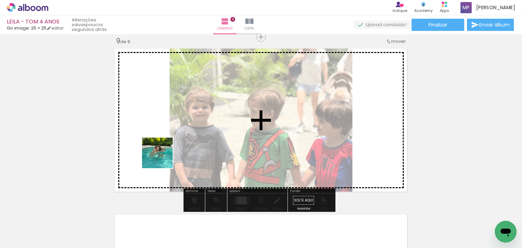
drag, startPoint x: 116, startPoint y: 194, endPoint x: 164, endPoint y: 156, distance: 60.9
click at [164, 156] on quentale-workspace at bounding box center [261, 124] width 522 height 248
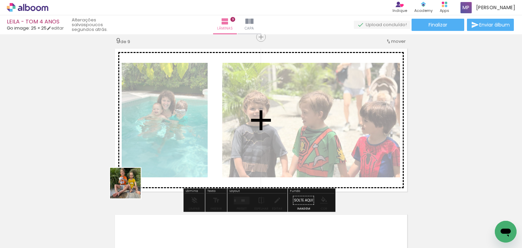
drag, startPoint x: 84, startPoint y: 235, endPoint x: 206, endPoint y: 139, distance: 155.3
click at [206, 139] on quentale-workspace at bounding box center [261, 124] width 522 height 248
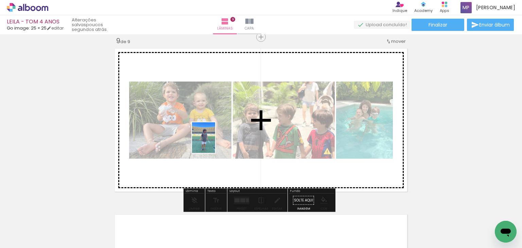
drag, startPoint x: 79, startPoint y: 228, endPoint x: 212, endPoint y: 143, distance: 157.8
click at [212, 143] on quentale-workspace at bounding box center [261, 124] width 522 height 248
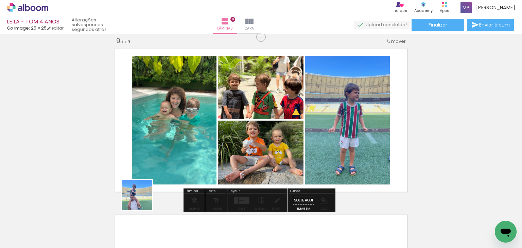
drag, startPoint x: 106, startPoint y: 230, endPoint x: 186, endPoint y: 164, distance: 104.0
click at [186, 164] on quentale-workspace at bounding box center [261, 124] width 522 height 248
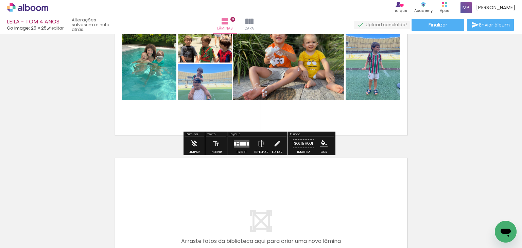
scroll to position [1405, 0]
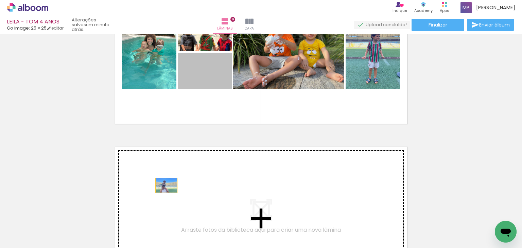
drag, startPoint x: 210, startPoint y: 75, endPoint x: 241, endPoint y: 120, distance: 55.4
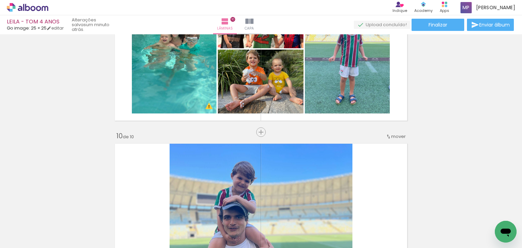
scroll to position [1401, 0]
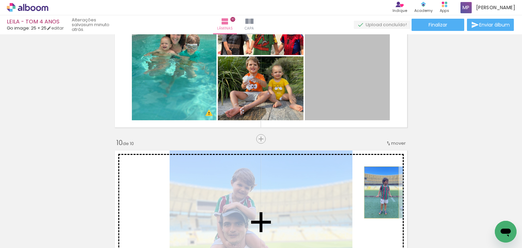
drag, startPoint x: 360, startPoint y: 82, endPoint x: 379, endPoint y: 192, distance: 111.9
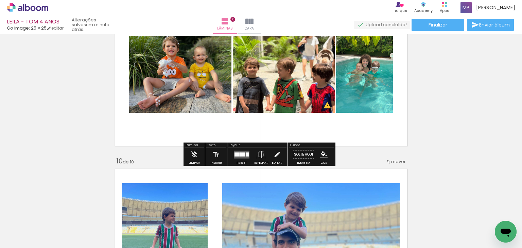
scroll to position [1367, 0]
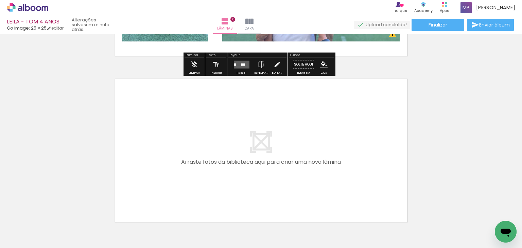
drag, startPoint x: 77, startPoint y: 221, endPoint x: 204, endPoint y: 143, distance: 149.6
click at [204, 143] on quentale-workspace at bounding box center [261, 124] width 522 height 248
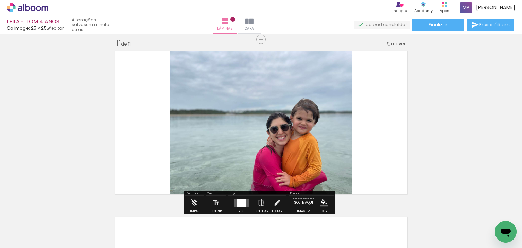
scroll to position [1669, 0]
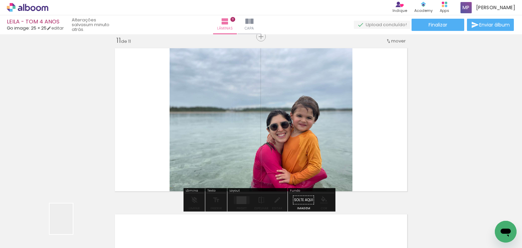
drag, startPoint x: 69, startPoint y: 225, endPoint x: 222, endPoint y: 108, distance: 192.5
click at [222, 108] on quentale-workspace at bounding box center [261, 124] width 522 height 248
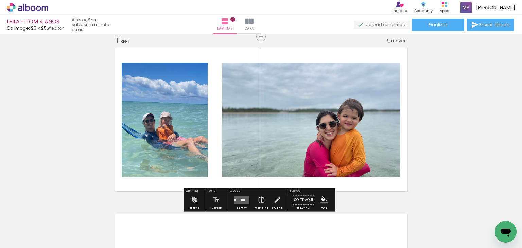
drag, startPoint x: 83, startPoint y: 227, endPoint x: 207, endPoint y: 124, distance: 161.8
click at [207, 124] on quentale-workspace at bounding box center [261, 124] width 522 height 248
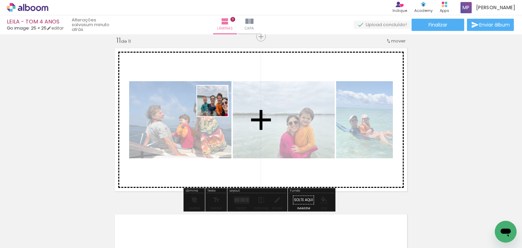
drag, startPoint x: 162, startPoint y: 140, endPoint x: 191, endPoint y: 148, distance: 30.5
click at [221, 104] on quentale-workspace at bounding box center [261, 124] width 522 height 248
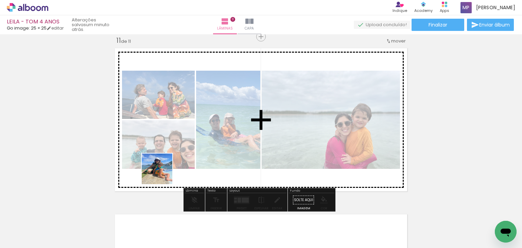
drag, startPoint x: 73, startPoint y: 234, endPoint x: 167, endPoint y: 167, distance: 115.4
click at [167, 167] on quentale-workspace at bounding box center [261, 124] width 522 height 248
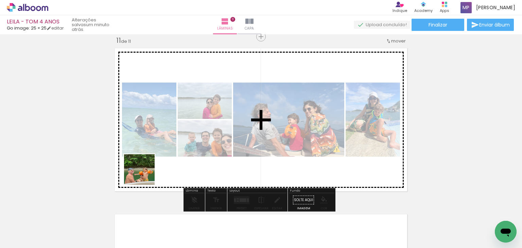
drag, startPoint x: 70, startPoint y: 227, endPoint x: 168, endPoint y: 160, distance: 118.3
click at [168, 160] on quentale-workspace at bounding box center [261, 124] width 522 height 248
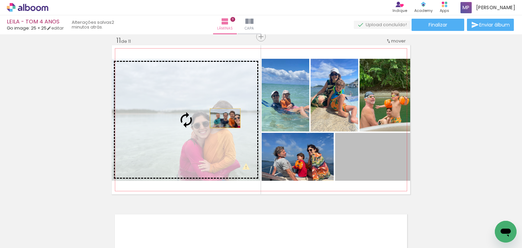
drag, startPoint x: 383, startPoint y: 163, endPoint x: 219, endPoint y: 118, distance: 169.8
click at [0, 0] on slot at bounding box center [0, 0] width 0 height 0
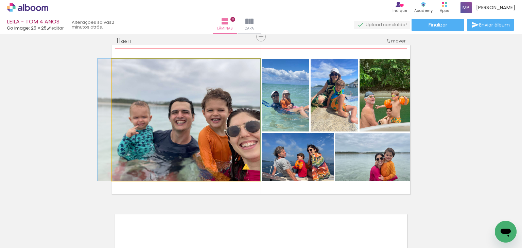
drag, startPoint x: 228, startPoint y: 138, endPoint x: 200, endPoint y: 133, distance: 28.9
drag, startPoint x: 233, startPoint y: 138, endPoint x: 228, endPoint y: 140, distance: 4.7
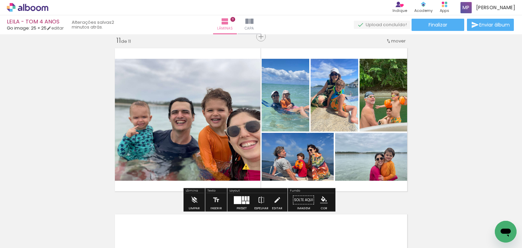
scroll to position [1771, 0]
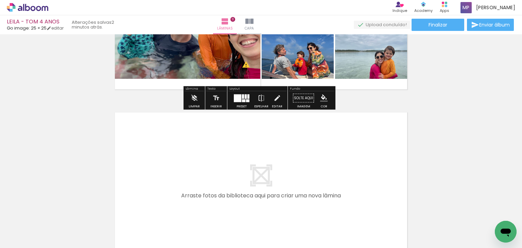
drag, startPoint x: 77, startPoint y: 224, endPoint x: 131, endPoint y: 175, distance: 72.8
click at [131, 175] on quentale-workspace at bounding box center [261, 124] width 522 height 248
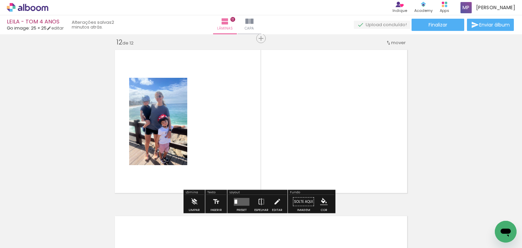
scroll to position [1835, 0]
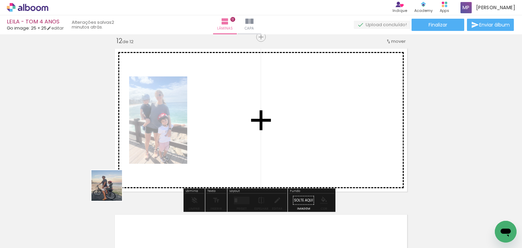
drag, startPoint x: 70, startPoint y: 231, endPoint x: 188, endPoint y: 148, distance: 144.7
click at [188, 148] on quentale-workspace at bounding box center [261, 124] width 522 height 248
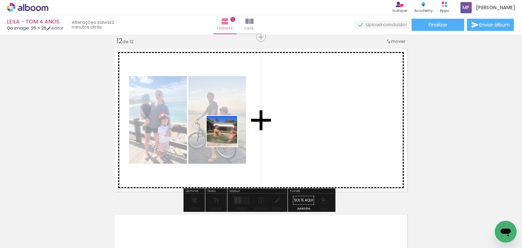
drag, startPoint x: 191, startPoint y: 151, endPoint x: 253, endPoint y: 125, distance: 67.1
click at [244, 130] on quentale-workspace at bounding box center [261, 124] width 522 height 248
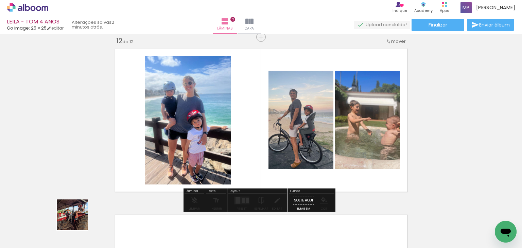
drag, startPoint x: 67, startPoint y: 231, endPoint x: 145, endPoint y: 169, distance: 100.3
click at [150, 149] on quentale-workspace at bounding box center [261, 124] width 522 height 248
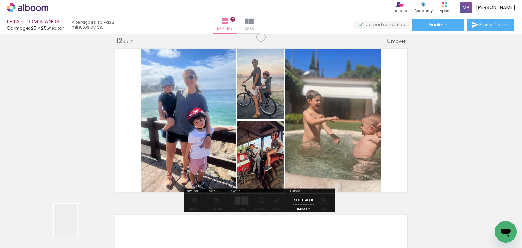
drag, startPoint x: 71, startPoint y: 230, endPoint x: 181, endPoint y: 151, distance: 135.5
click at [181, 148] on quentale-workspace at bounding box center [261, 124] width 522 height 248
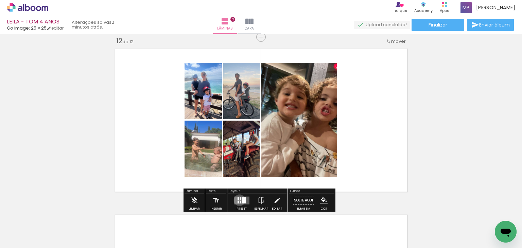
click at [238, 200] on quentale-layouter at bounding box center [242, 200] width 16 height 8
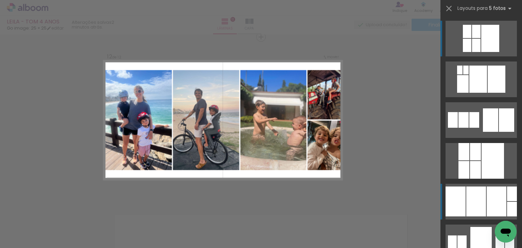
click at [477, 198] on div at bounding box center [476, 201] width 20 height 30
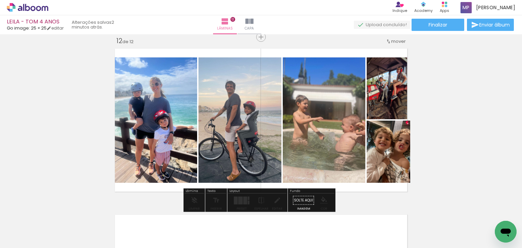
drag, startPoint x: 387, startPoint y: 147, endPoint x: 379, endPoint y: 151, distance: 9.5
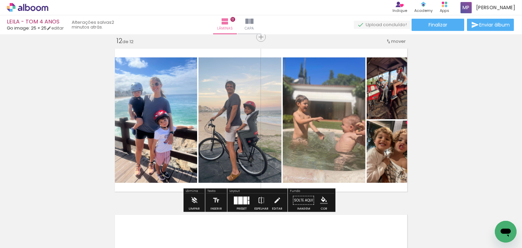
click at [243, 199] on div at bounding box center [245, 200] width 4 height 8
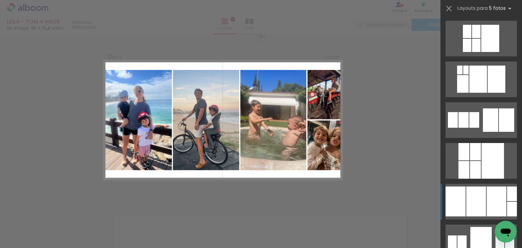
scroll to position [163, 0]
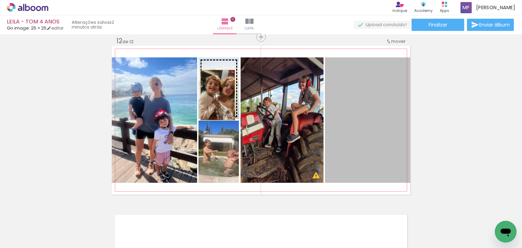
drag, startPoint x: 385, startPoint y: 121, endPoint x: 215, endPoint y: 95, distance: 172.1
click at [0, 0] on slot at bounding box center [0, 0] width 0 height 0
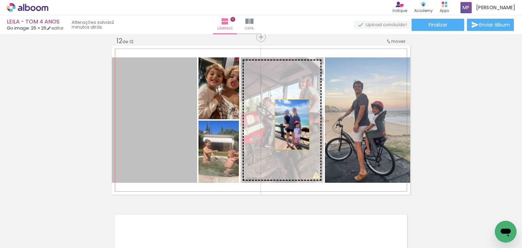
drag, startPoint x: 162, startPoint y: 138, endPoint x: 289, endPoint y: 125, distance: 127.7
click at [0, 0] on slot at bounding box center [0, 0] width 0 height 0
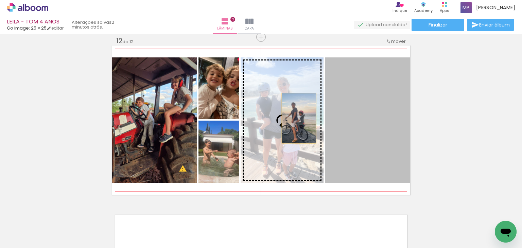
drag, startPoint x: 349, startPoint y: 127, endPoint x: 296, endPoint y: 118, distance: 54.0
click at [0, 0] on slot at bounding box center [0, 0] width 0 height 0
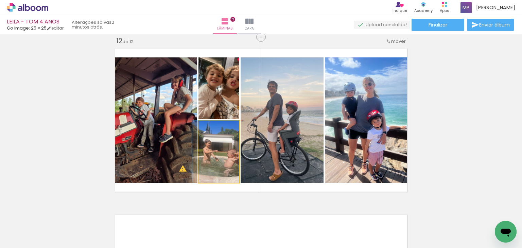
drag, startPoint x: 219, startPoint y: 157, endPoint x: 174, endPoint y: 128, distance: 53.4
click at [0, 0] on slot at bounding box center [0, 0] width 0 height 0
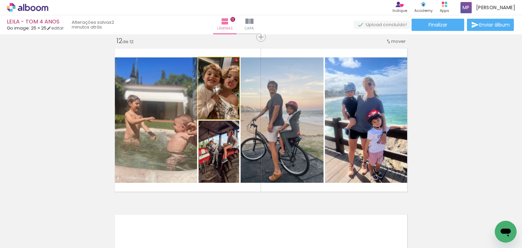
drag, startPoint x: 212, startPoint y: 100, endPoint x: 208, endPoint y: 101, distance: 4.2
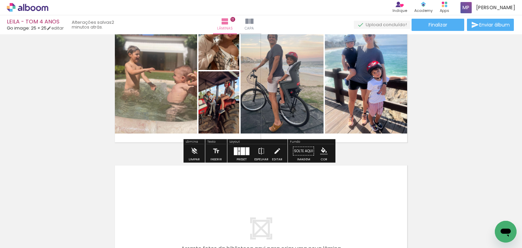
scroll to position [1937, 0]
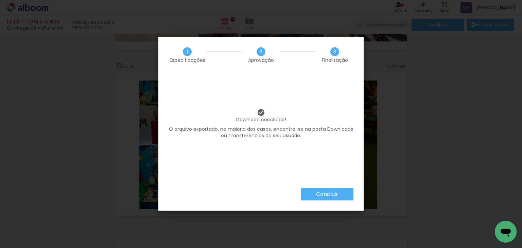
scroll to position [34, 0]
click at [339, 196] on paper-button "Concluir" at bounding box center [327, 194] width 53 height 12
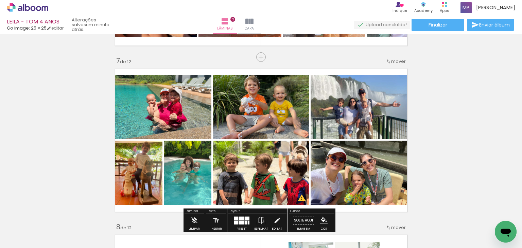
scroll to position [1019, 0]
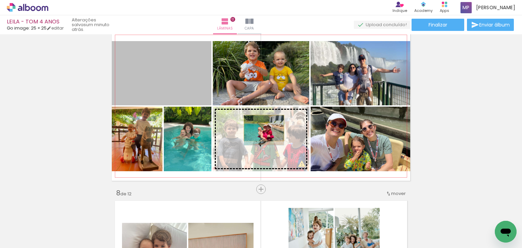
drag, startPoint x: 156, startPoint y: 77, endPoint x: 261, endPoint y: 128, distance: 116.9
click at [0, 0] on slot at bounding box center [0, 0] width 0 height 0
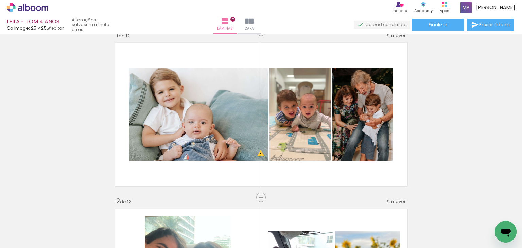
scroll to position [0, 0]
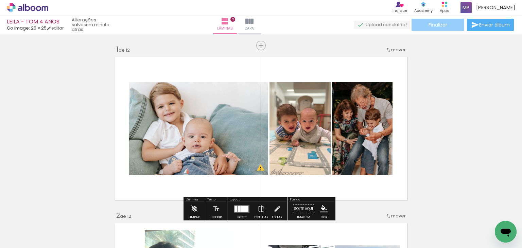
click at [448, 22] on paper-button "Finalizar" at bounding box center [437, 25] width 53 height 12
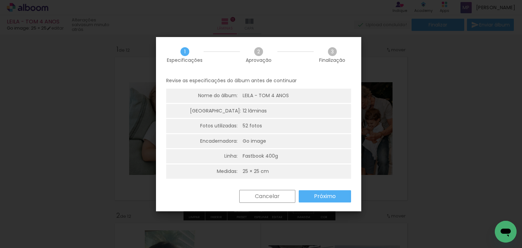
click at [0, 0] on slot "Próximo" at bounding box center [0, 0] width 0 height 0
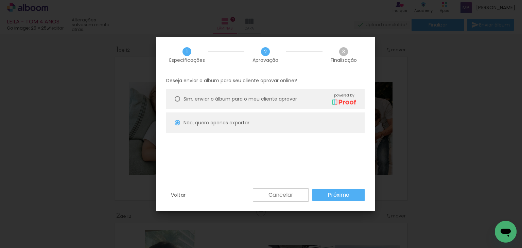
click at [0, 0] on slot "Próximo" at bounding box center [0, 0] width 0 height 0
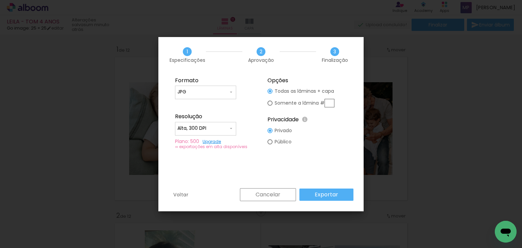
type input "Alta, 300 DPI"
click at [0, 0] on slot "Exportar" at bounding box center [0, 0] width 0 height 0
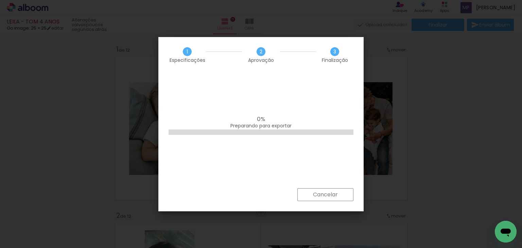
click at [0, 0] on slot "Cancelar" at bounding box center [0, 0] width 0 height 0
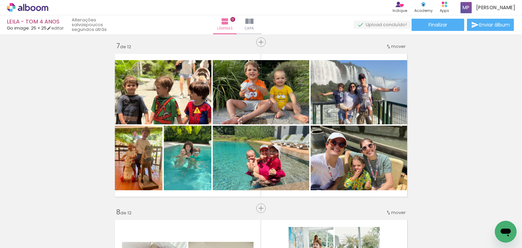
scroll to position [985, 0]
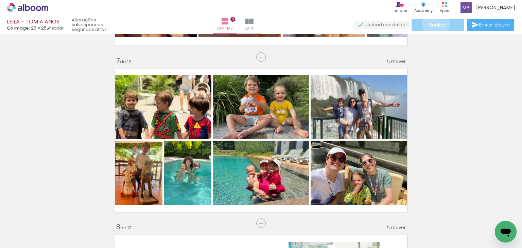
click at [433, 23] on span "Finalizar" at bounding box center [437, 24] width 19 height 5
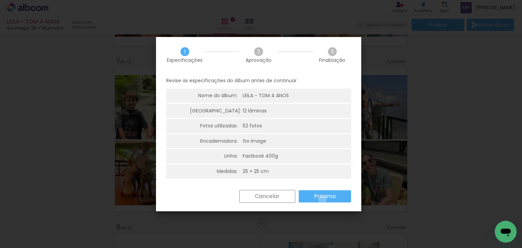
click at [0, 0] on slot "Próximo" at bounding box center [0, 0] width 0 height 0
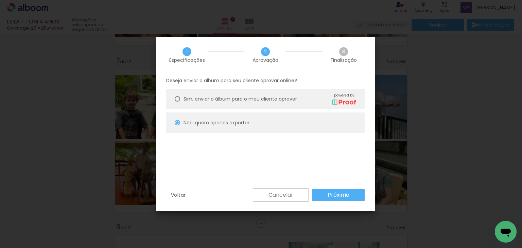
click at [0, 0] on slot "Próximo" at bounding box center [0, 0] width 0 height 0
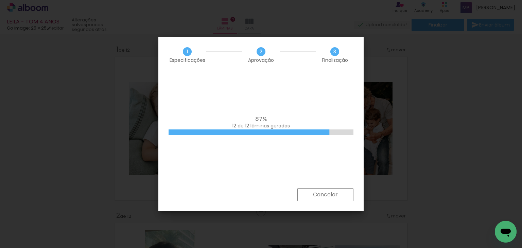
scroll to position [34, 0]
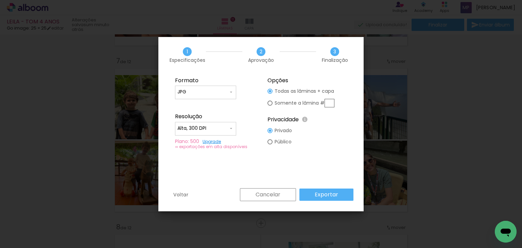
click at [328, 102] on input "text" at bounding box center [329, 103] width 10 height 8
type paper-radio-button "on"
type input "7"
click at [0, 0] on slot "Exportar" at bounding box center [0, 0] width 0 height 0
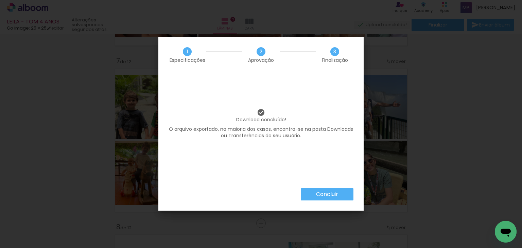
scroll to position [34, 0]
click at [0, 0] on slot "Concluir" at bounding box center [0, 0] width 0 height 0
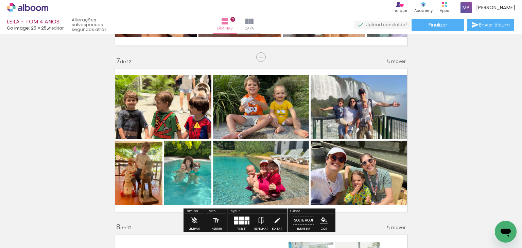
scroll to position [34, 0]
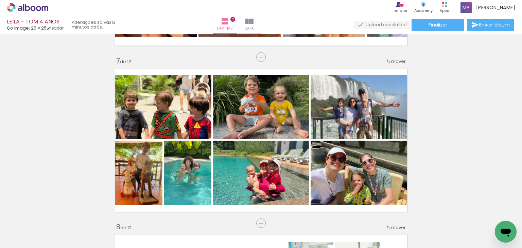
scroll to position [34, 0]
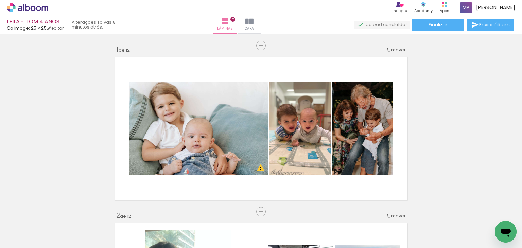
scroll to position [34, 0]
